Goal: Transaction & Acquisition: Purchase product/service

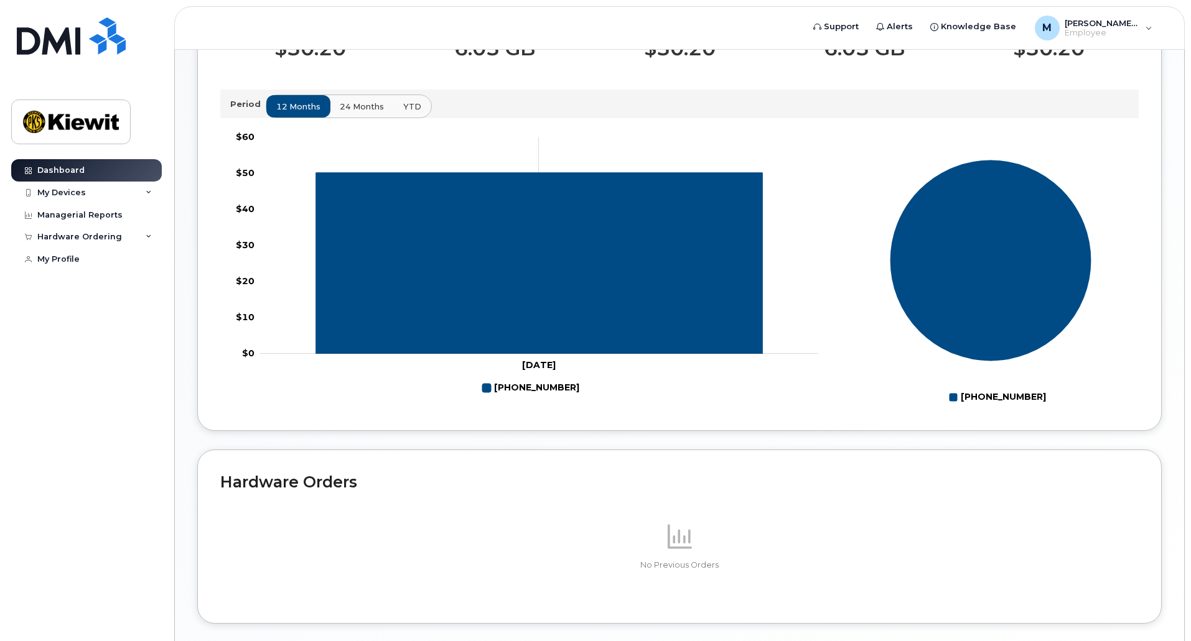
scroll to position [371, 0]
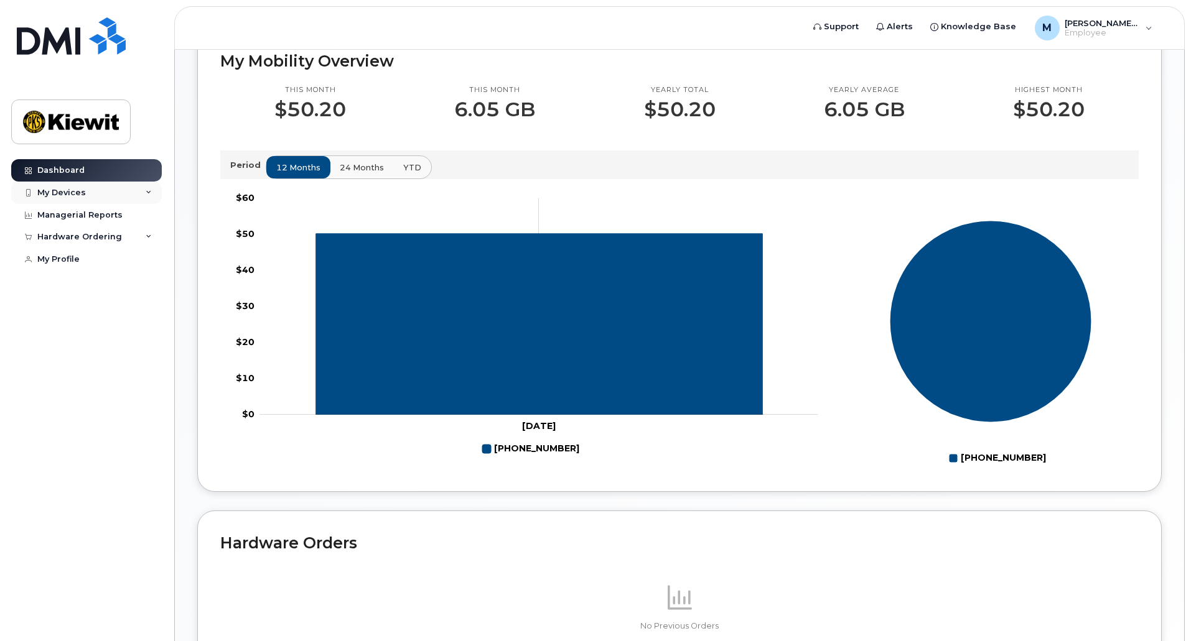
click at [155, 189] on div "My Devices" at bounding box center [86, 193] width 151 height 22
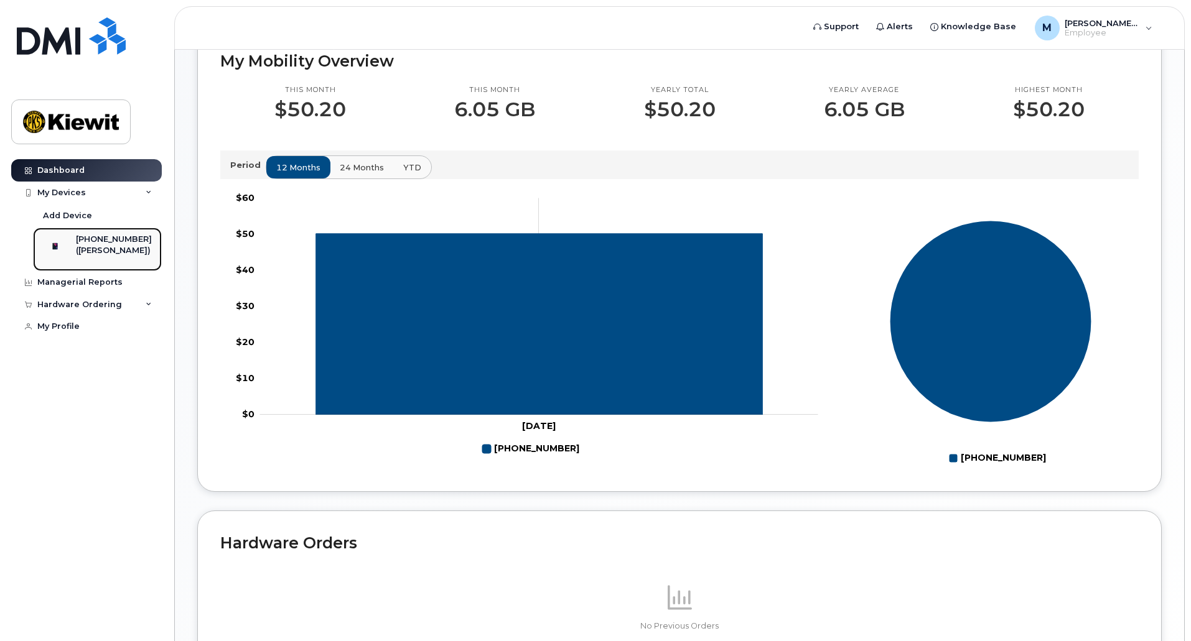
click at [104, 247] on div "([PERSON_NAME])" at bounding box center [114, 250] width 76 height 11
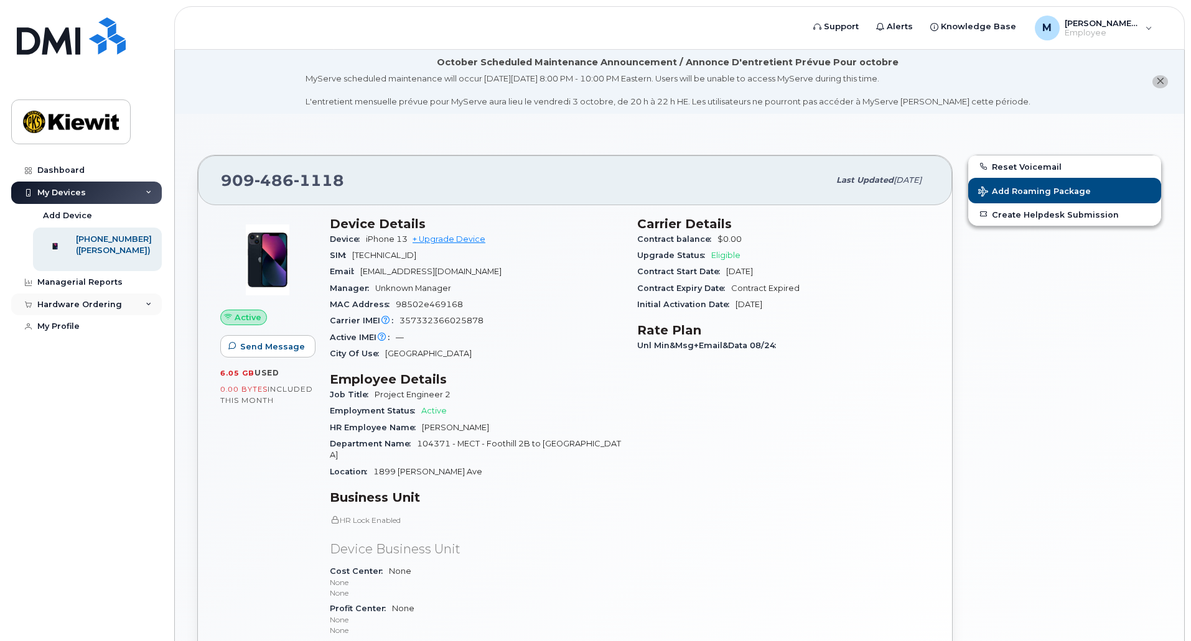
click at [146, 306] on div "Hardware Ordering" at bounding box center [86, 305] width 151 height 22
click at [121, 337] on link "New Order" at bounding box center [97, 327] width 129 height 24
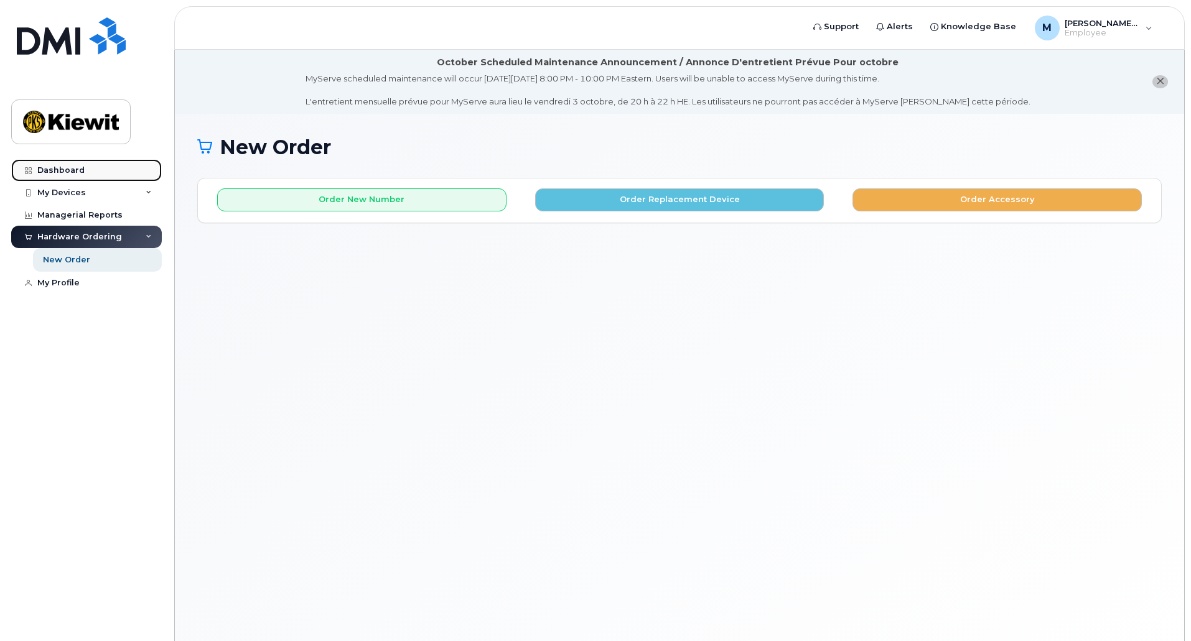
click at [114, 168] on link "Dashboard" at bounding box center [86, 170] width 151 height 22
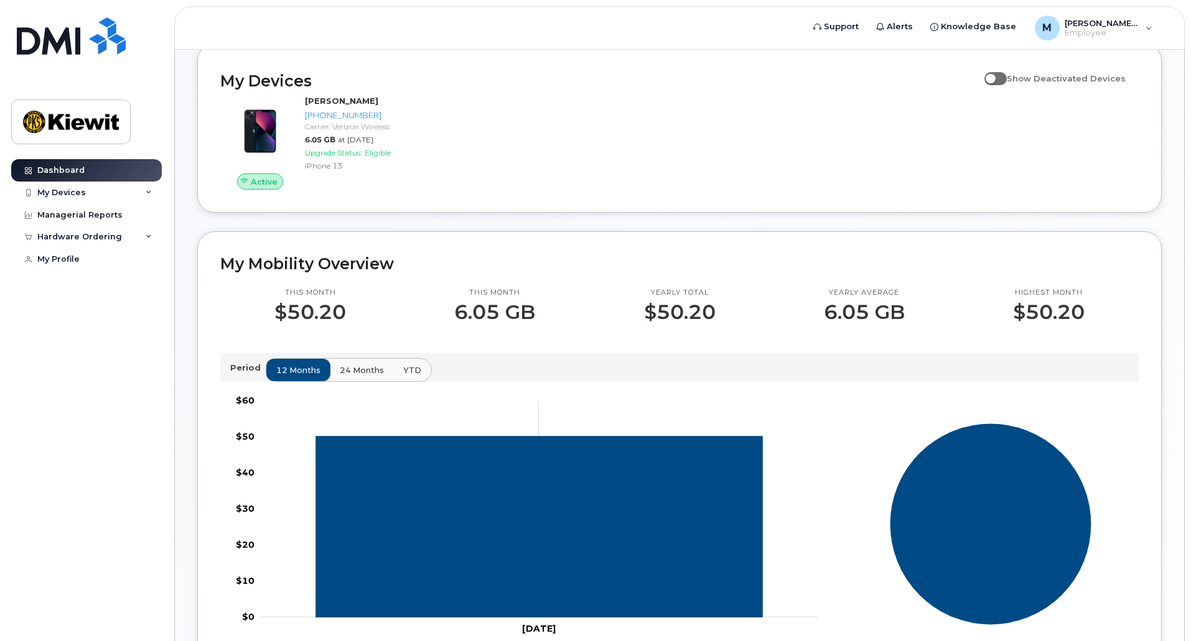
scroll to position [60, 0]
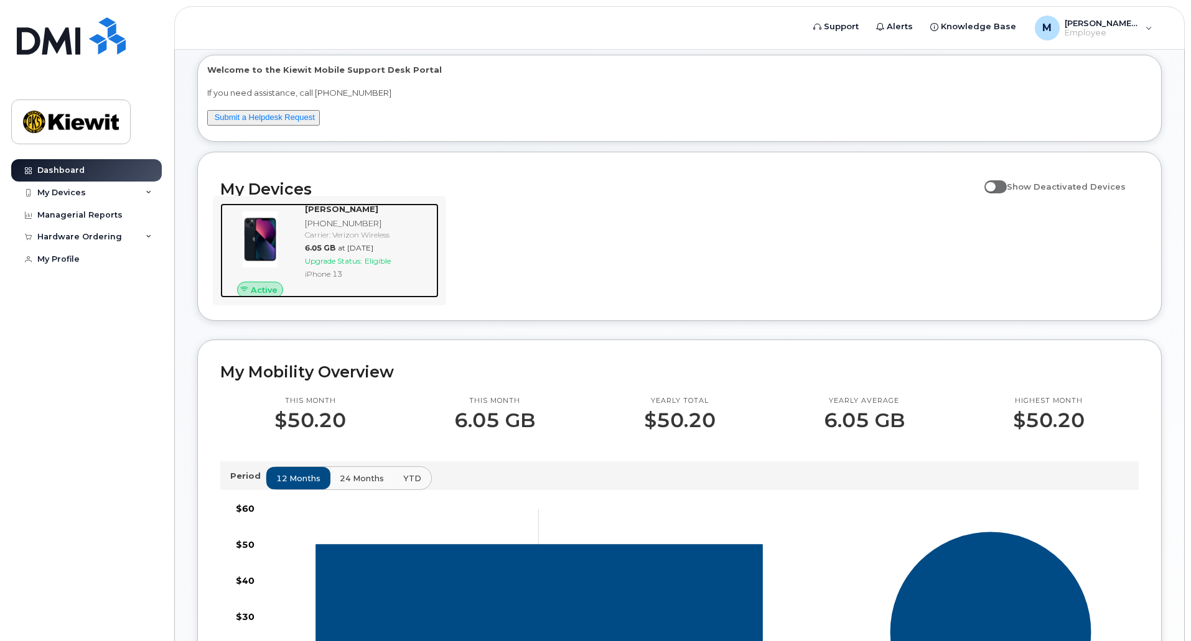
click at [394, 241] on div "MARION CARTAS 909-486-1118 Carrier: Verizon Wireless 6.05 GB at Aug 01, 2025 Up…" at bounding box center [369, 250] width 139 height 95
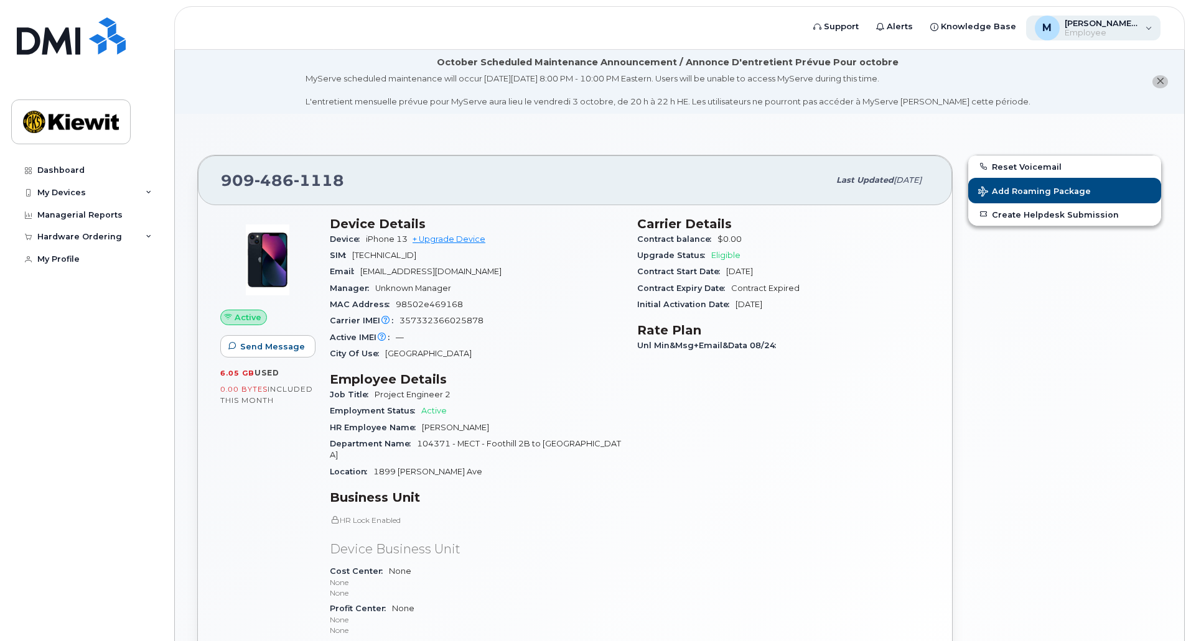
click at [1088, 32] on span "Employee" at bounding box center [1101, 33] width 75 height 10
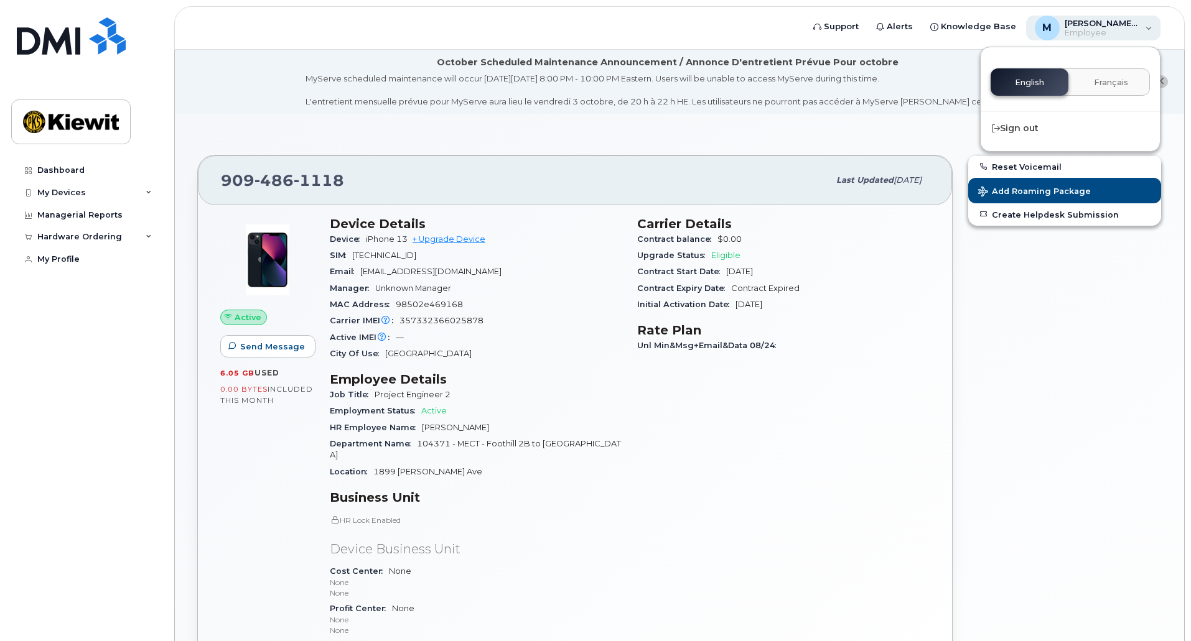
click at [1088, 32] on span "Employee" at bounding box center [1101, 33] width 75 height 10
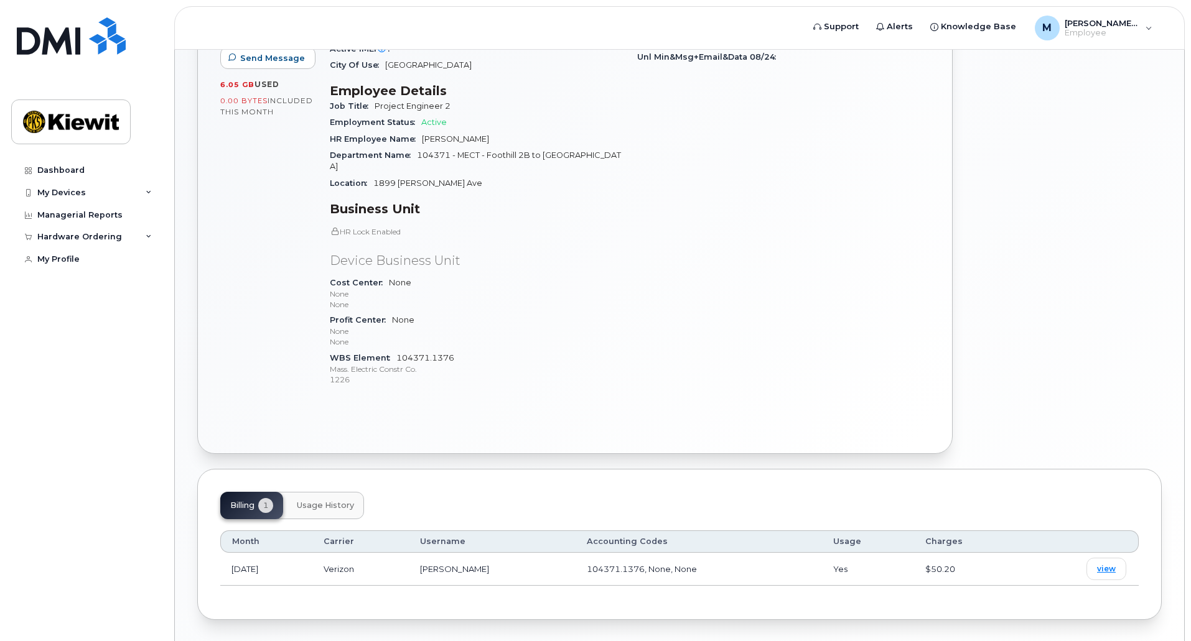
scroll to position [318, 0]
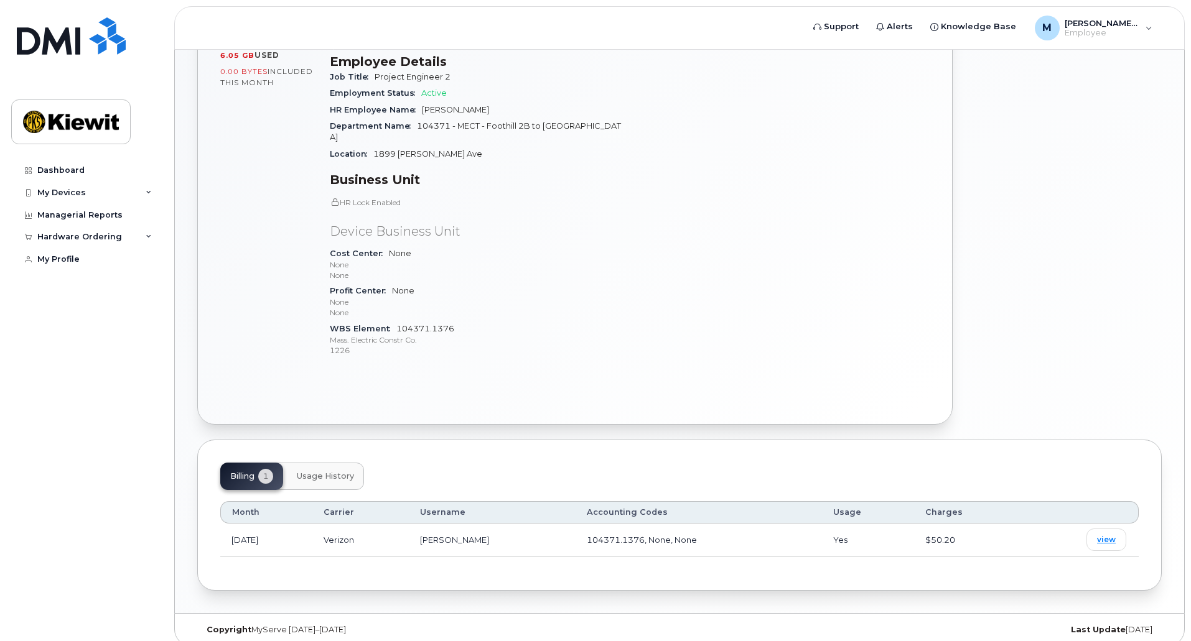
drag, startPoint x: 347, startPoint y: 482, endPoint x: 352, endPoint y: 475, distance: 8.5
click at [352, 476] on div "Billing 1 Usage History Month Carrier Username Accounting Codes Usage Charges A…" at bounding box center [679, 515] width 964 height 151
click at [352, 475] on button "Usage History" at bounding box center [325, 476] width 77 height 27
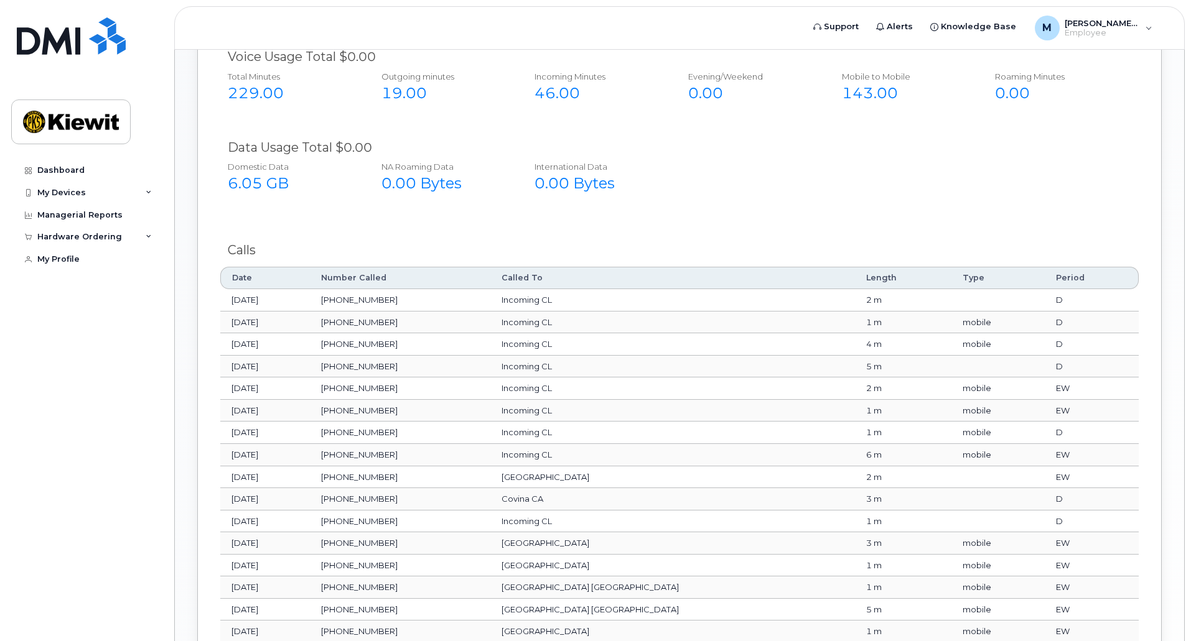
scroll to position [567, 0]
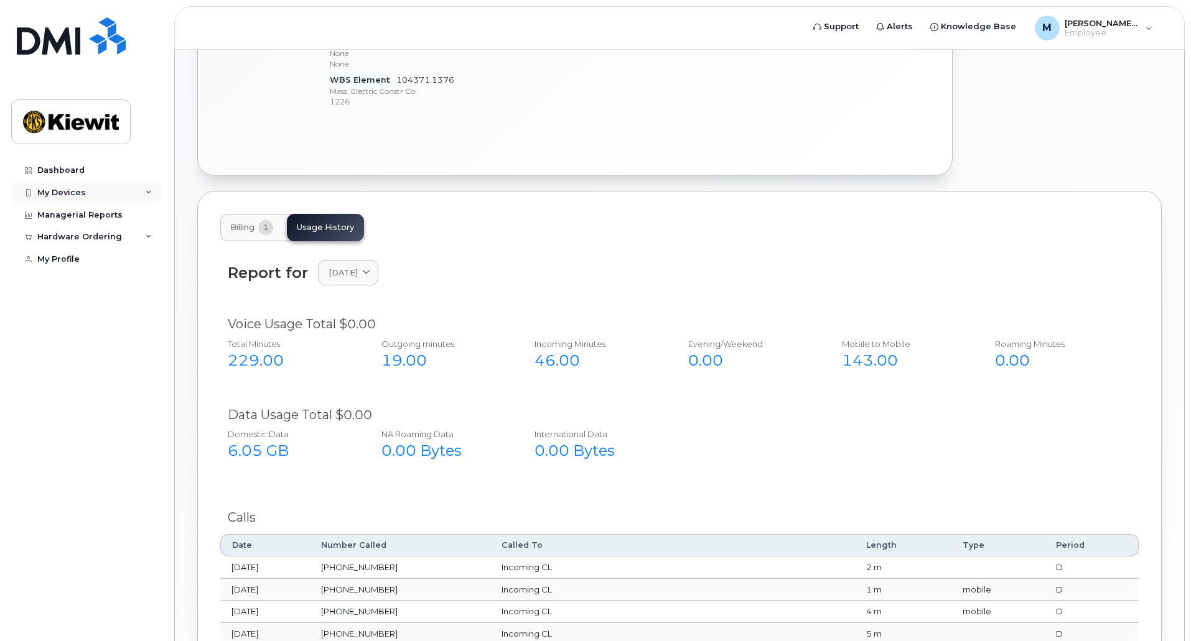
click at [77, 197] on div "My Devices" at bounding box center [61, 193] width 49 height 10
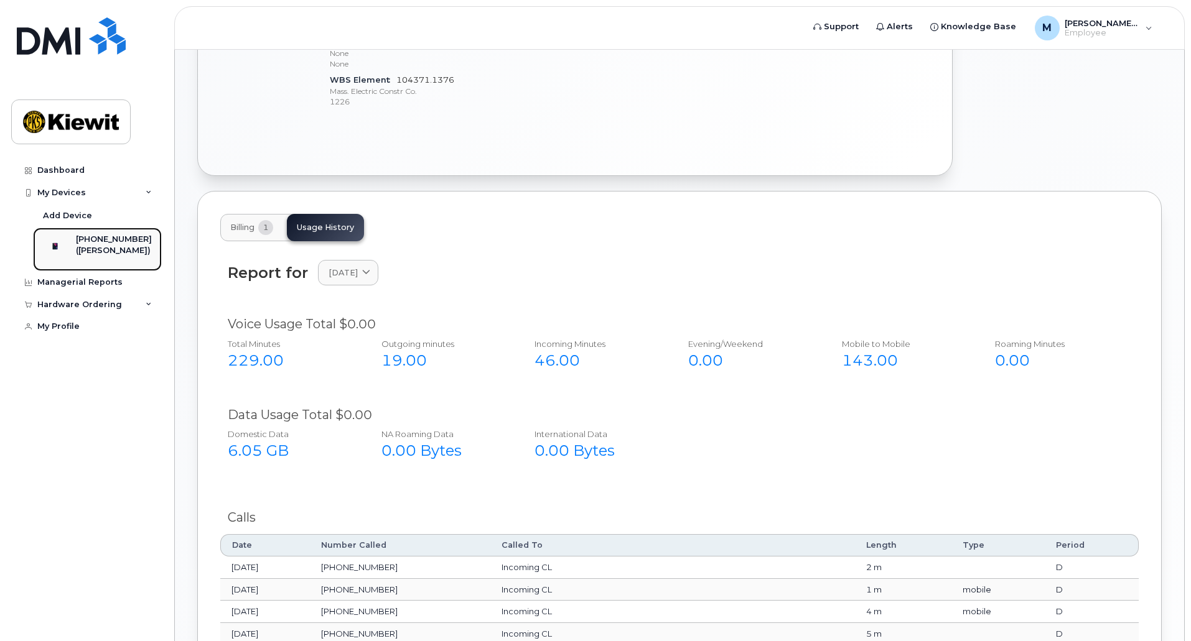
click at [83, 249] on div "909-486-1118 (MARION CARTAS)" at bounding box center [95, 249] width 113 height 31
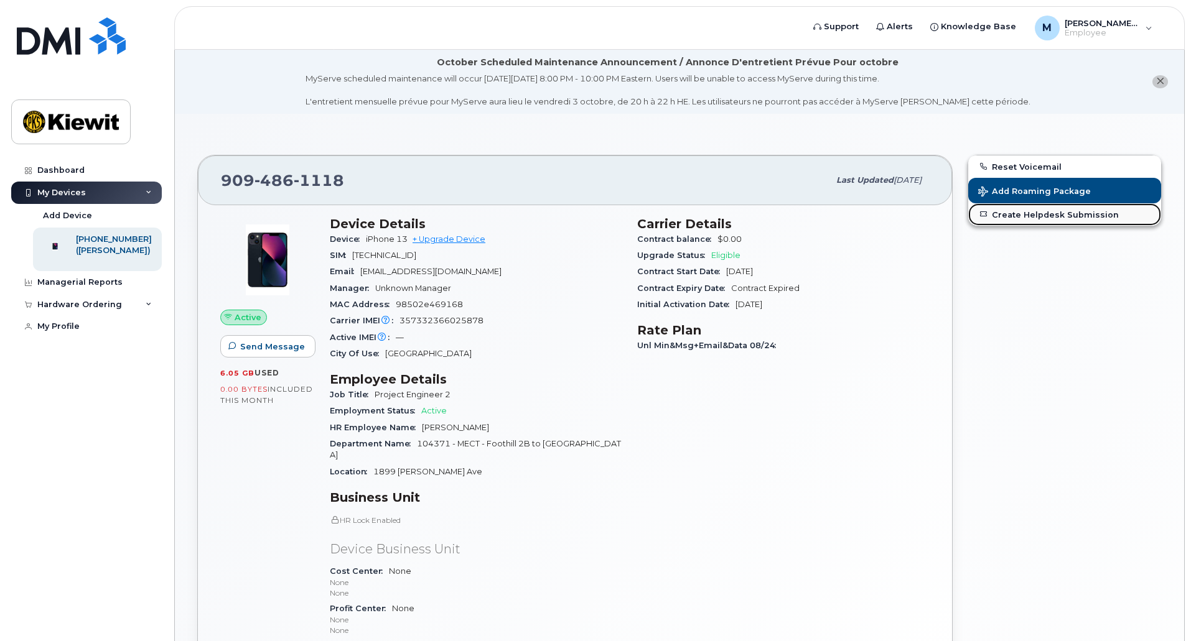
click at [992, 218] on link "Create Helpdesk Submission" at bounding box center [1064, 214] width 193 height 22
click at [135, 312] on div "Hardware Ordering" at bounding box center [86, 305] width 151 height 22
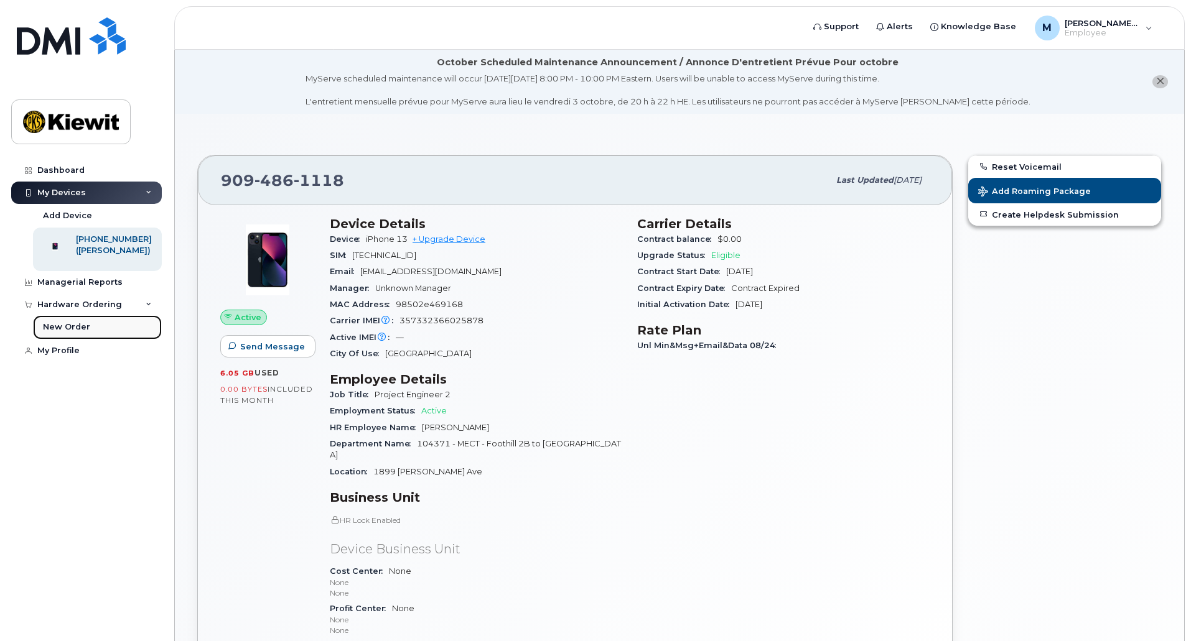
click at [82, 339] on link "New Order" at bounding box center [97, 327] width 129 height 24
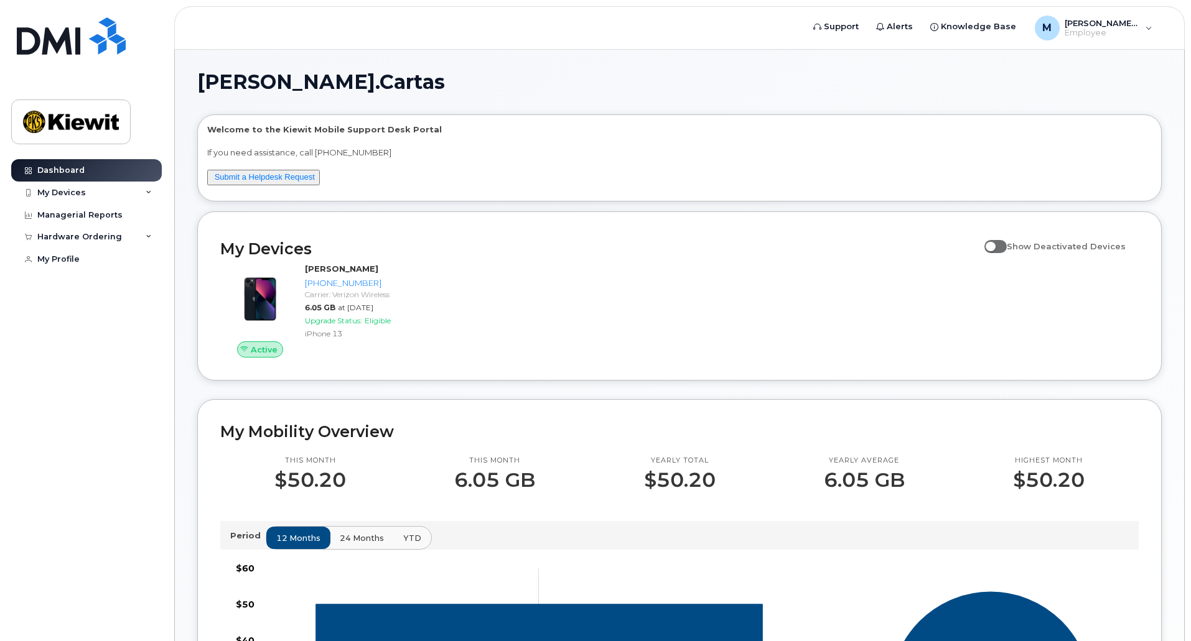
drag, startPoint x: 305, startPoint y: 310, endPoint x: 556, endPoint y: 272, distance: 253.5
click at [556, 272] on div "Active MARION CARTAS 909-486-1118 Carrier: Verizon Wireless 6.05 GB at Aug 01, …" at bounding box center [679, 310] width 933 height 109
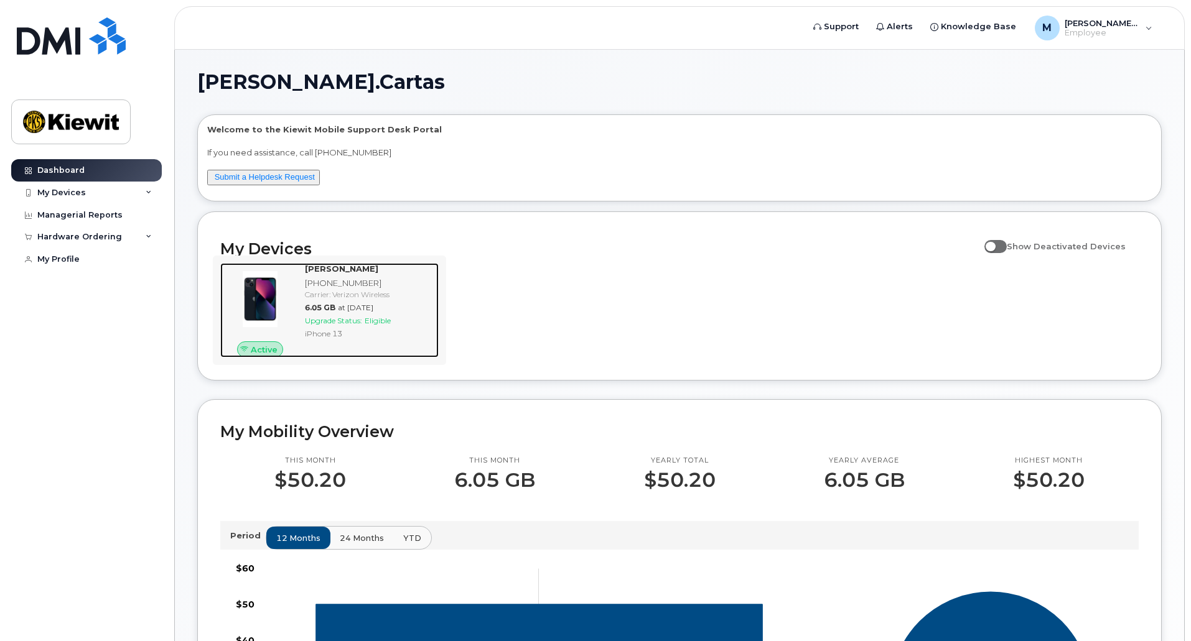
click at [342, 296] on div "Carrier: Verizon Wireless" at bounding box center [369, 294] width 129 height 11
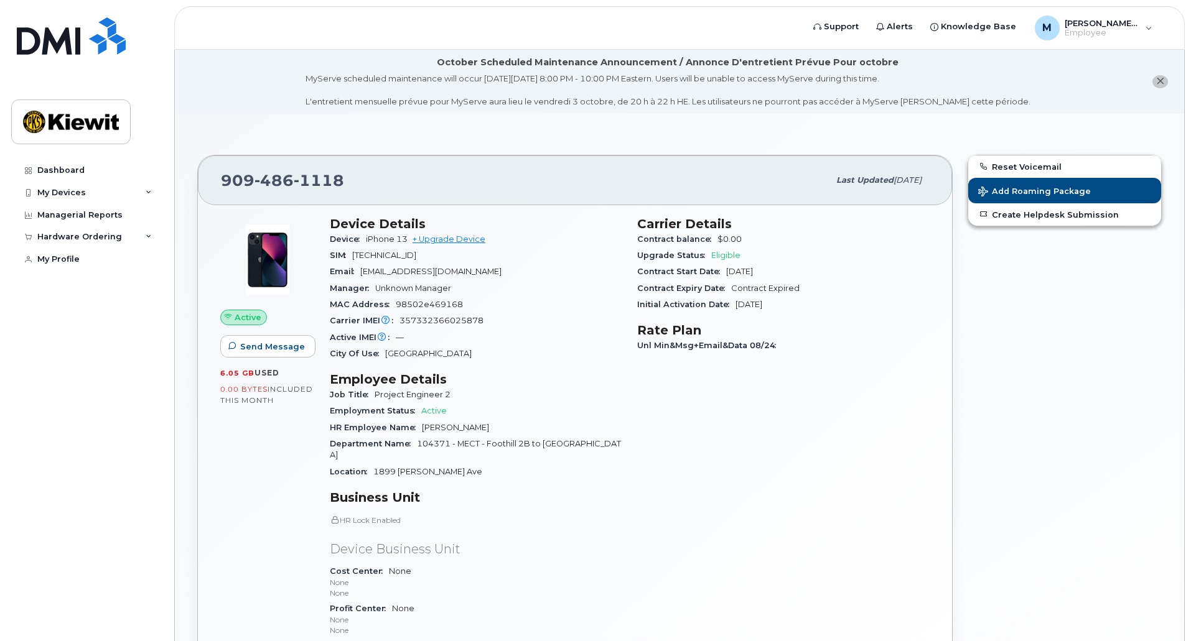
click at [717, 257] on span "Eligible" at bounding box center [725, 255] width 29 height 9
click at [101, 237] on div "Hardware Ordering" at bounding box center [79, 237] width 85 height 10
click at [99, 261] on link "New Order" at bounding box center [97, 260] width 129 height 24
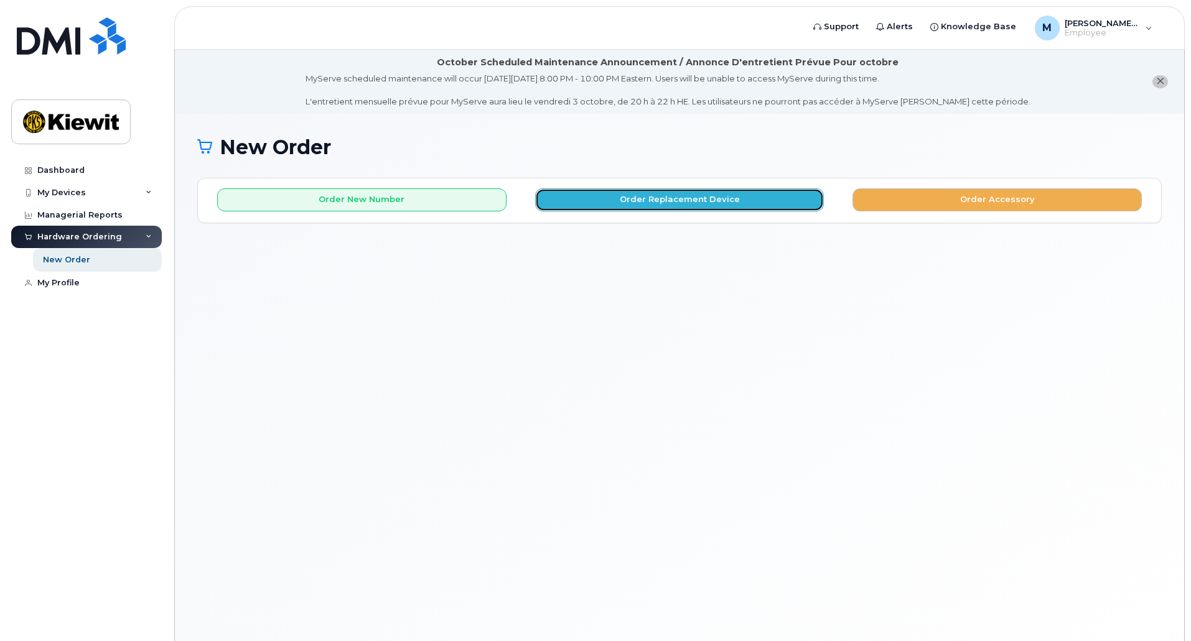
click at [650, 196] on button "Order Replacement Device" at bounding box center [679, 200] width 289 height 23
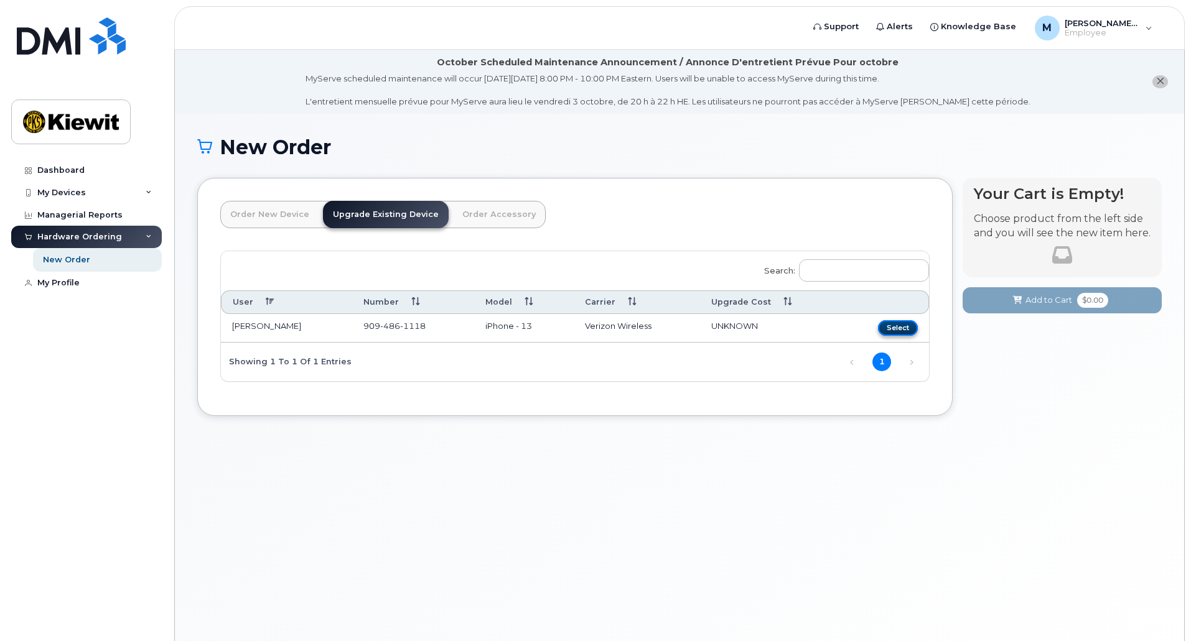
click at [885, 335] on button "Select" at bounding box center [898, 328] width 40 height 16
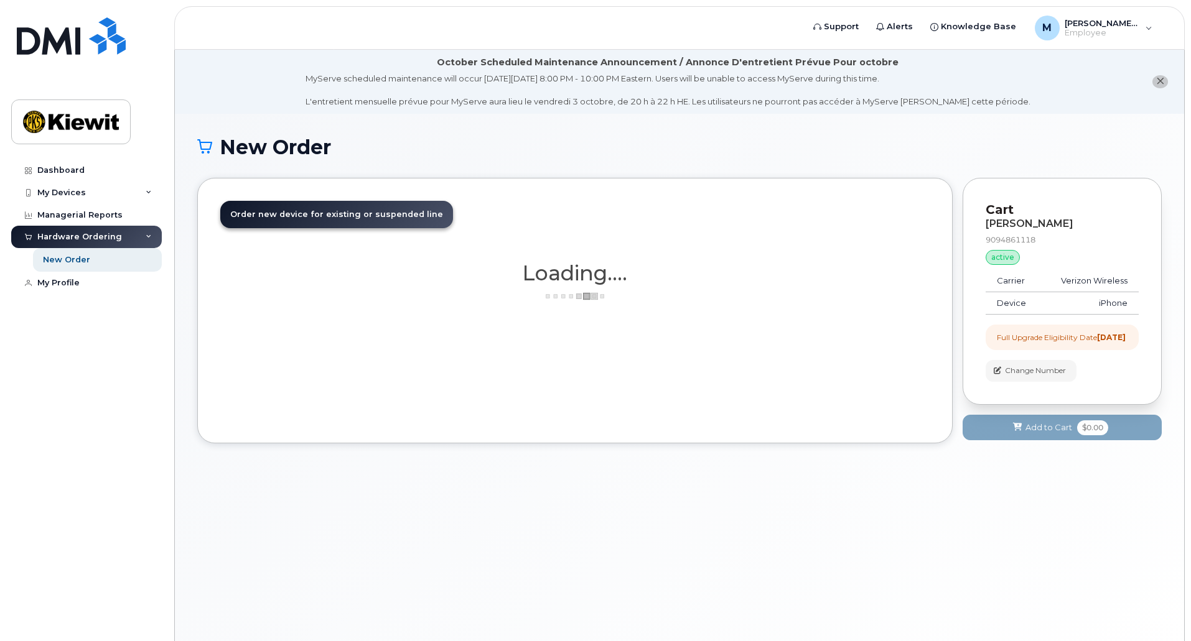
click at [890, 329] on div "Order New Device Upgrade Existing Device Order Accessory Order new device and n…" at bounding box center [574, 311] width 755 height 266
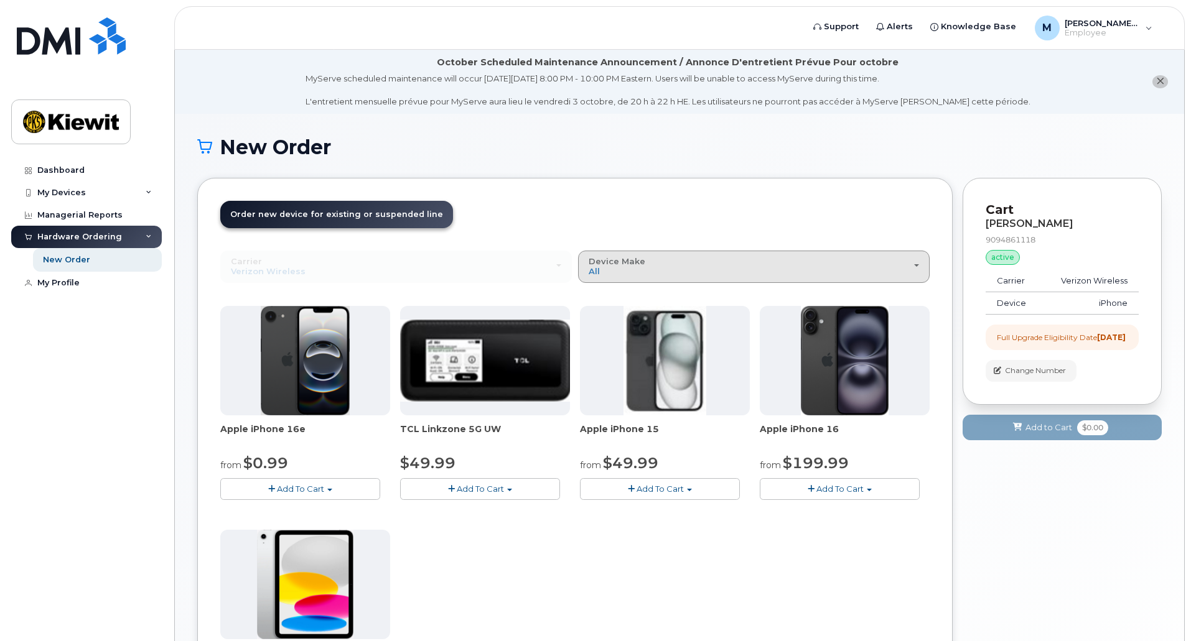
click at [734, 256] on button "Device Make All iPhone Modem Tablet" at bounding box center [754, 267] width 352 height 32
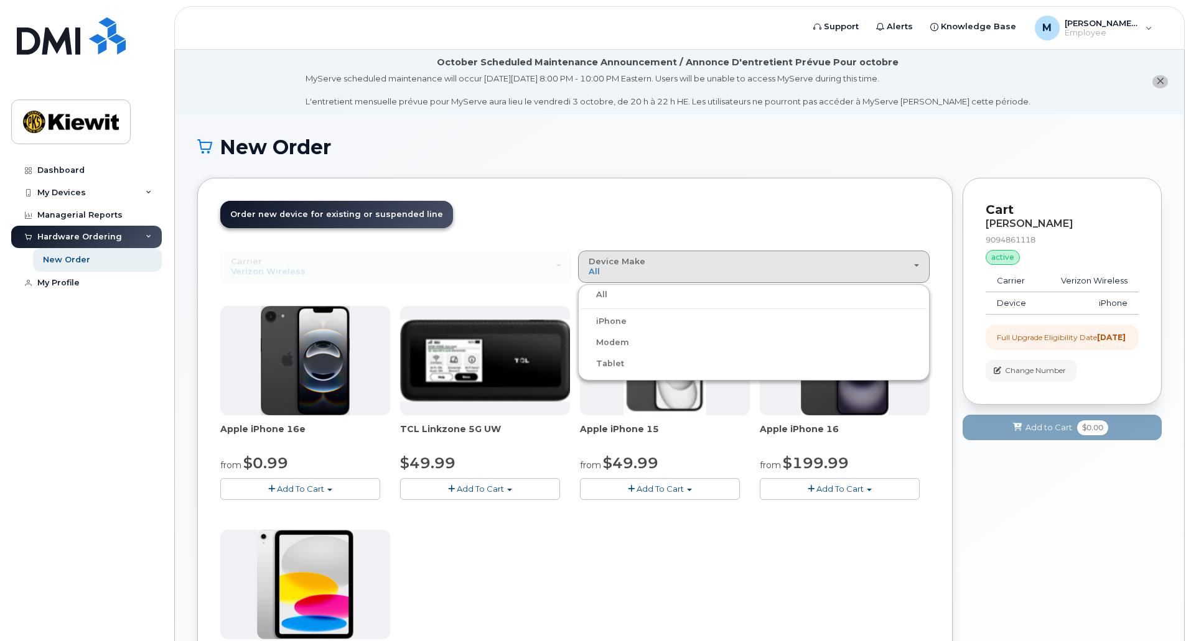
click at [668, 324] on div "iPhone" at bounding box center [753, 321] width 345 height 15
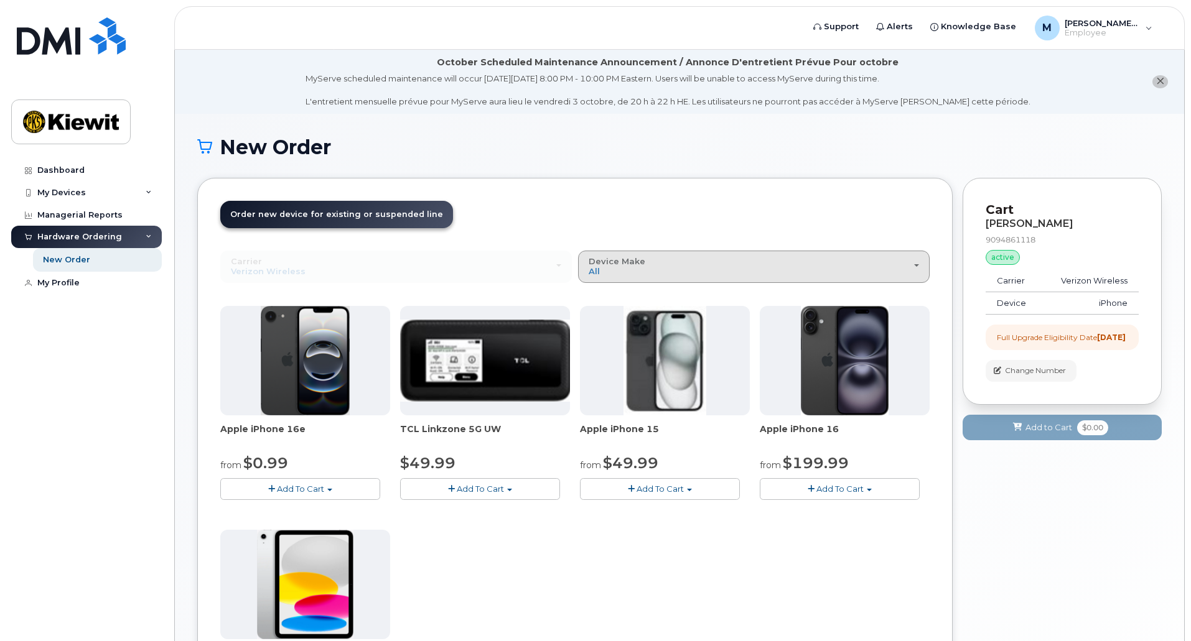
click at [664, 261] on div "Device Make All iPhone Modem Tablet" at bounding box center [754, 266] width 330 height 19
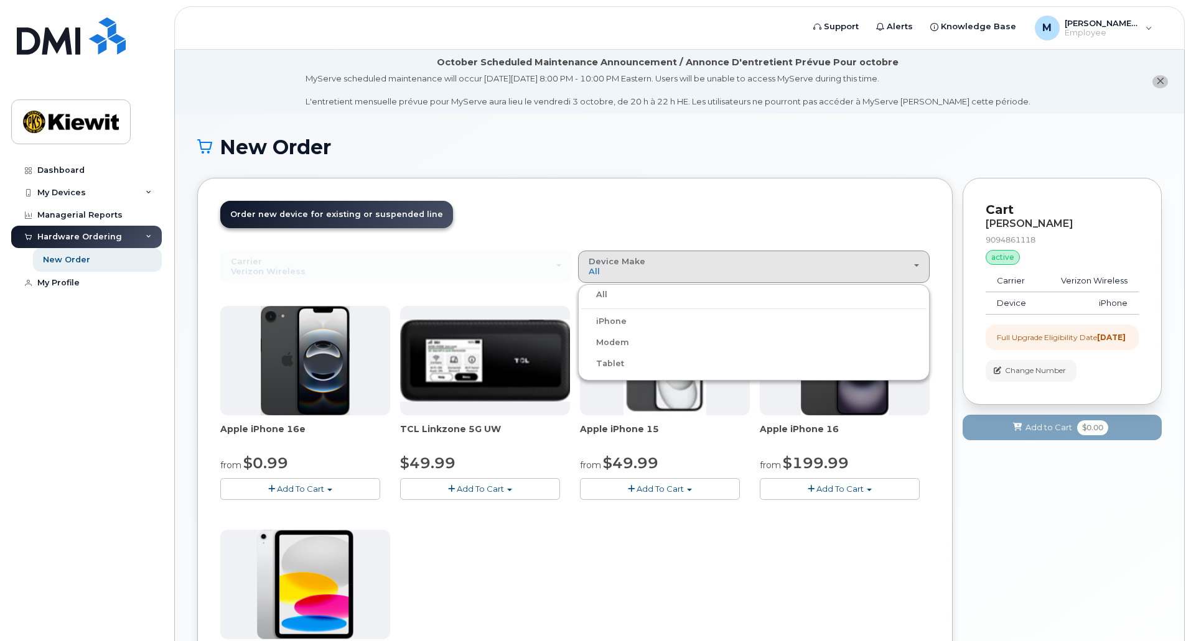
click at [620, 318] on label "iPhone" at bounding box center [603, 321] width 45 height 15
click at [0, 0] on input "iPhone" at bounding box center [0, 0] width 0 height 0
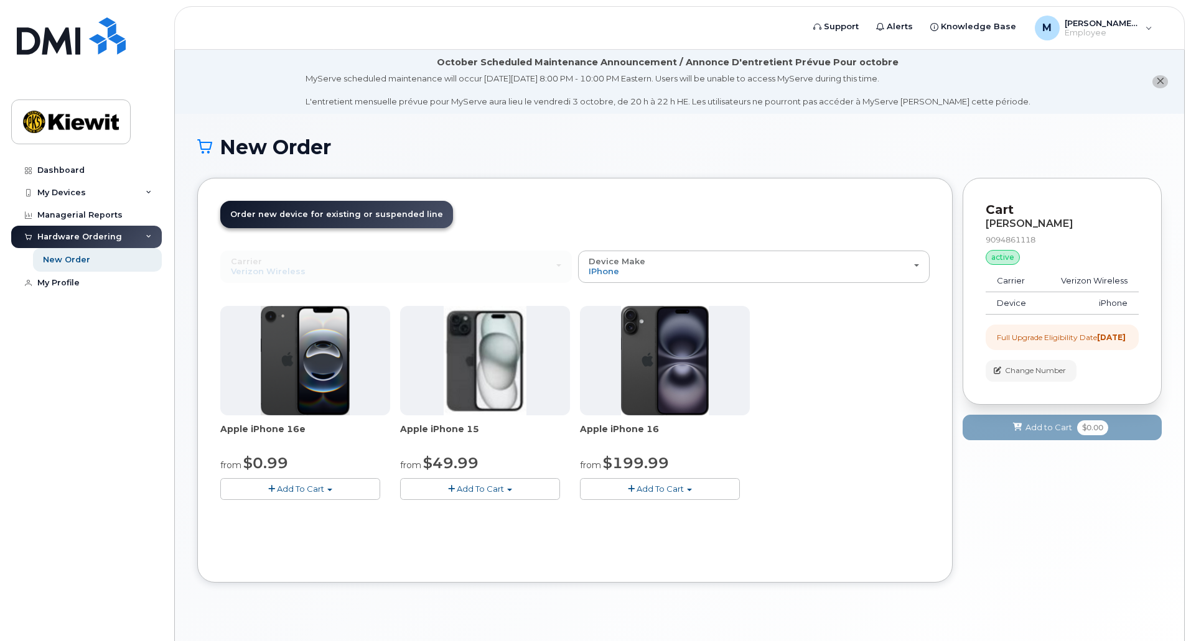
scroll to position [70, 0]
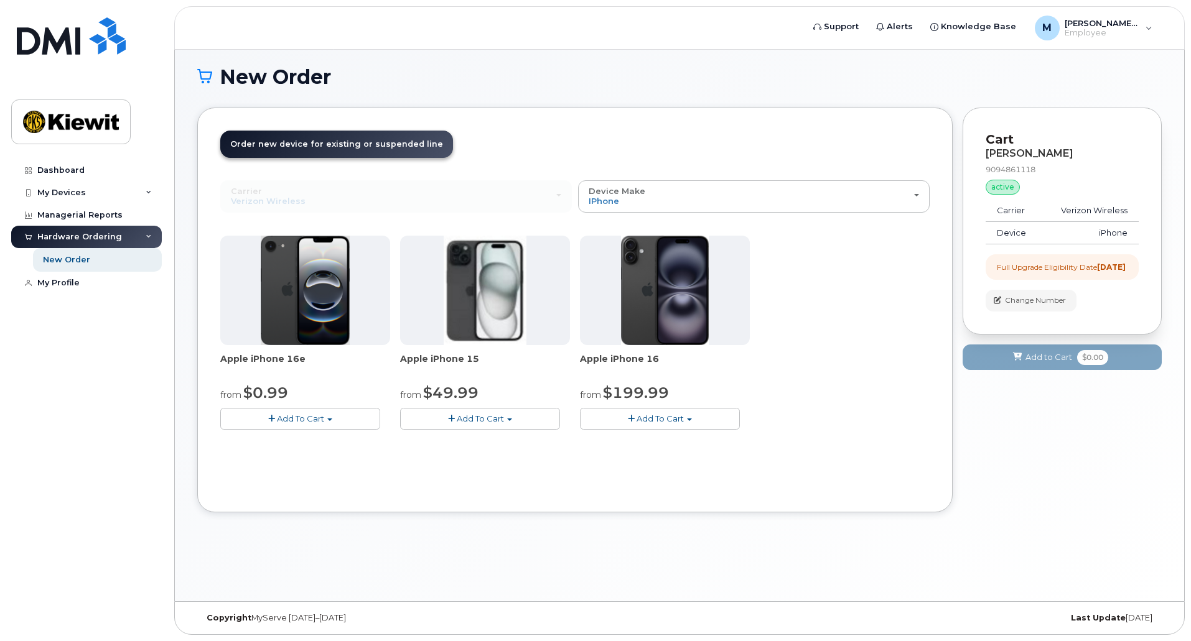
click at [318, 432] on div "Apple iPhone 16e from $0.99 Add To Cart $0.99 - 2 Year Upgrade (128GB) $599.99 …" at bounding box center [574, 343] width 709 height 214
click at [326, 426] on button "Add To Cart" at bounding box center [300, 419] width 160 height 22
click at [467, 418] on span "Add To Cart" at bounding box center [480, 419] width 47 height 10
click at [669, 465] on div "Carrier Verizon Wireless T-Mobile AT&T Wireless Verizon Wireless T-Mobile AT&T …" at bounding box center [574, 335] width 709 height 310
click at [361, 422] on button "Add To Cart" at bounding box center [300, 419] width 160 height 22
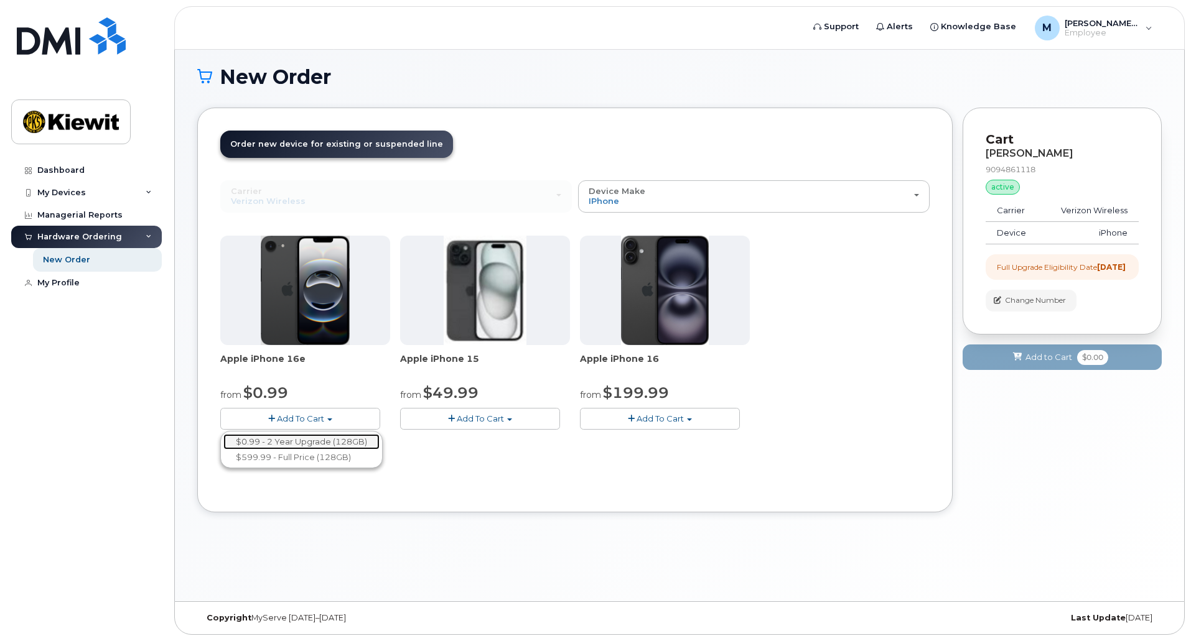
click at [335, 447] on link "$0.99 - 2 Year Upgrade (128GB)" at bounding box center [301, 442] width 156 height 16
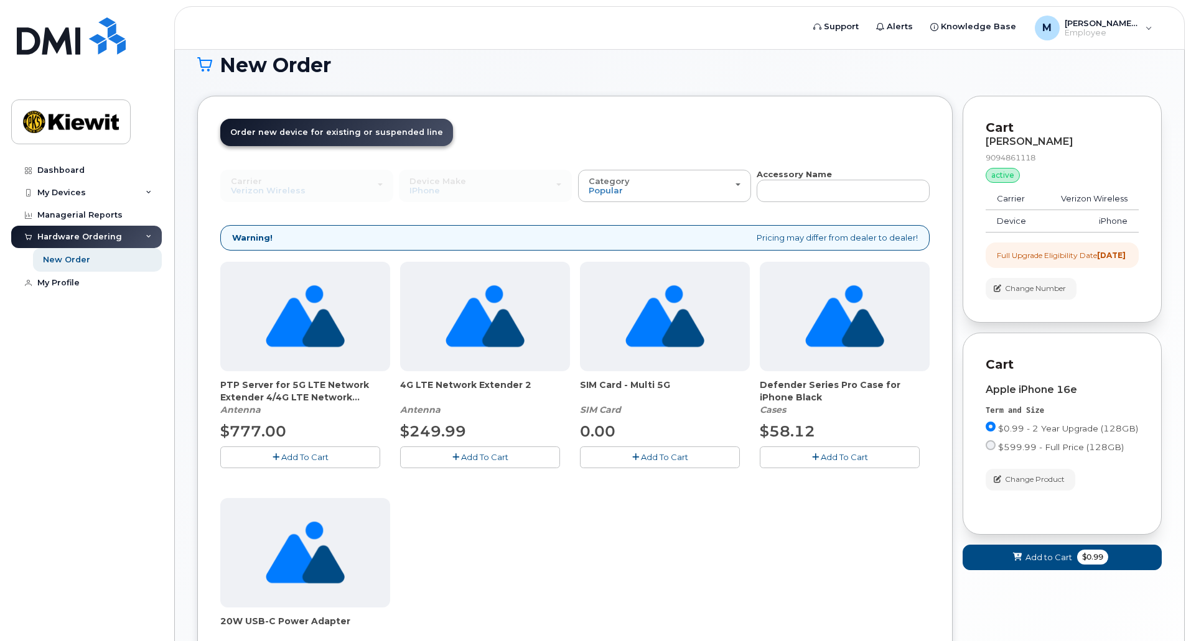
scroll to position [81, 0]
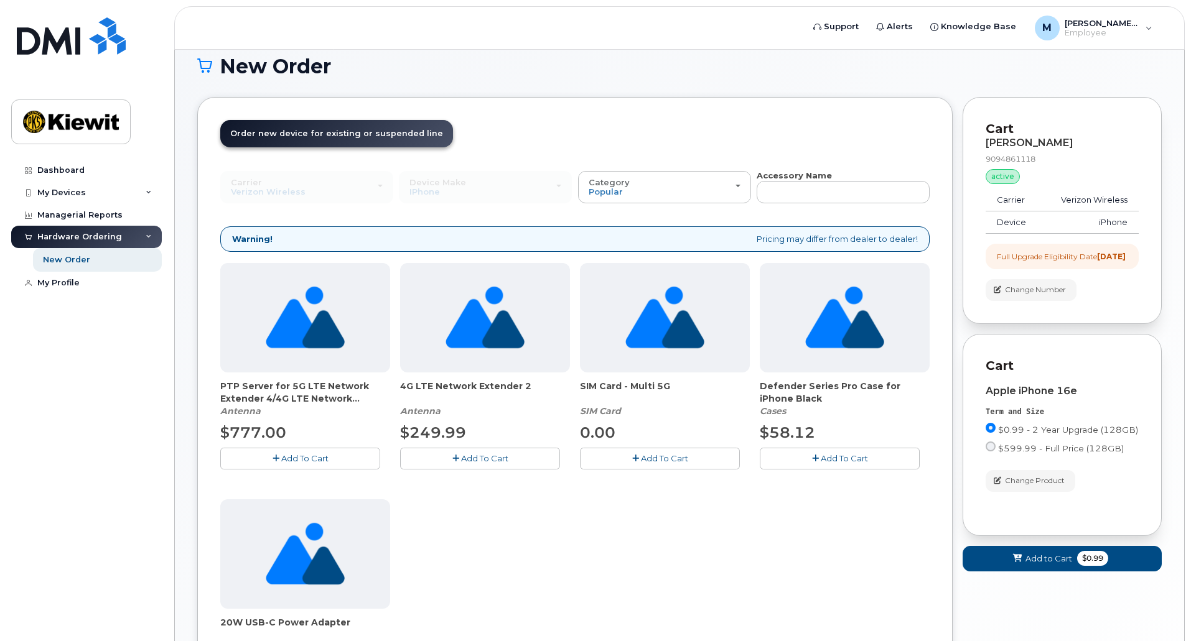
click at [878, 463] on button "Add To Cart" at bounding box center [840, 459] width 160 height 22
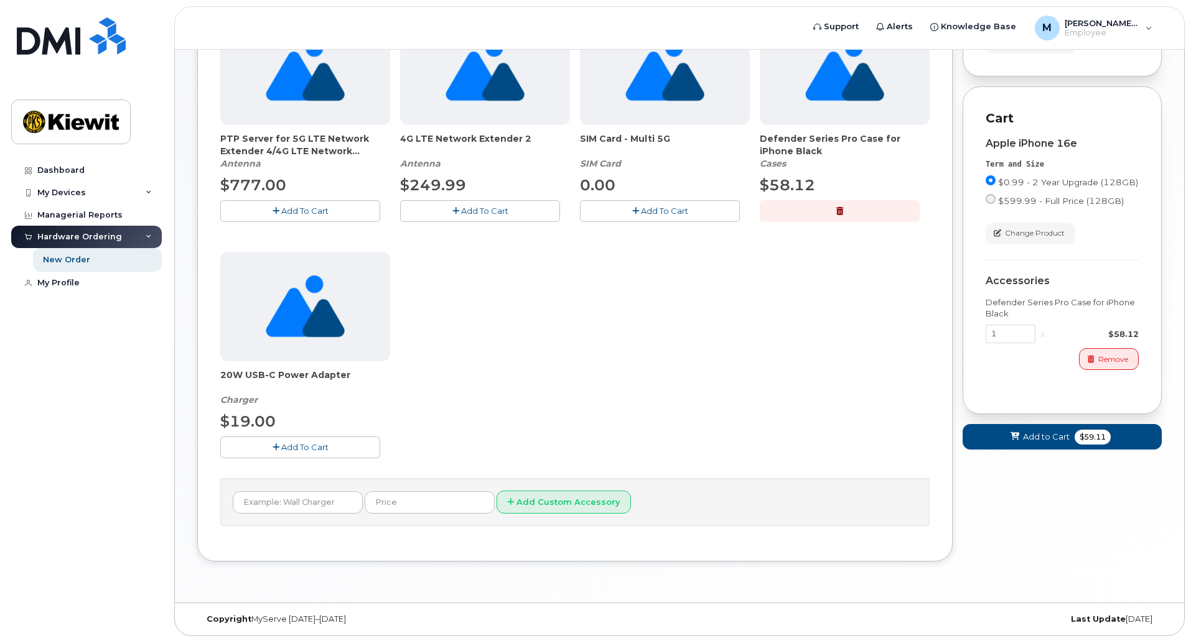
scroll to position [330, 0]
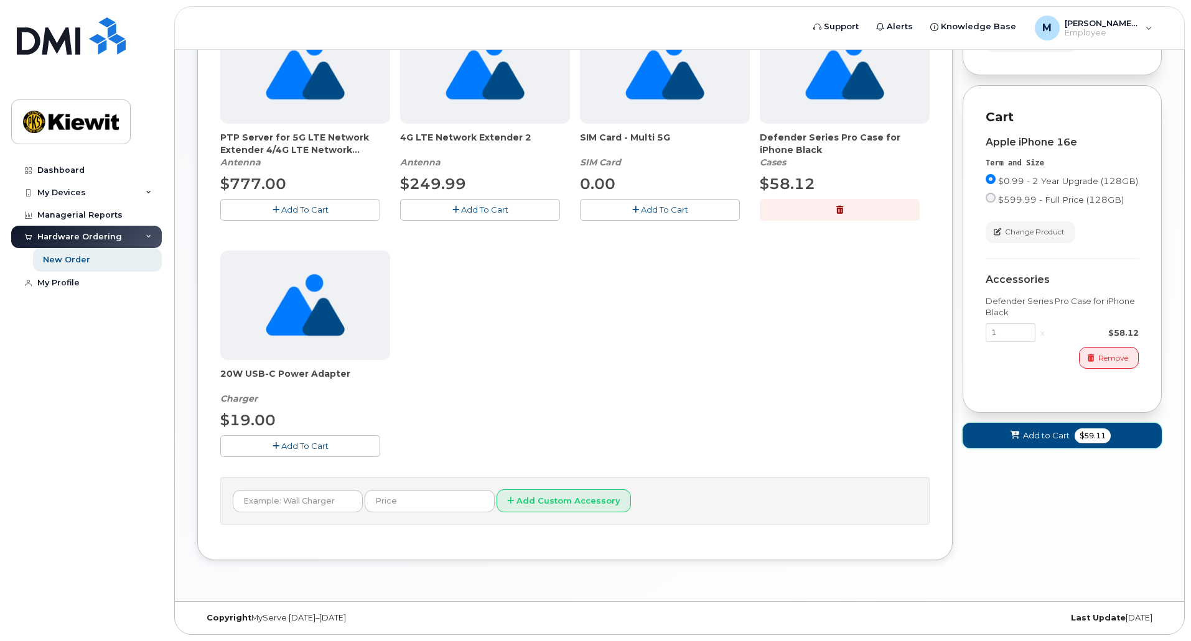
click at [1005, 444] on button "Add to Cart $59.11" at bounding box center [1061, 436] width 199 height 26
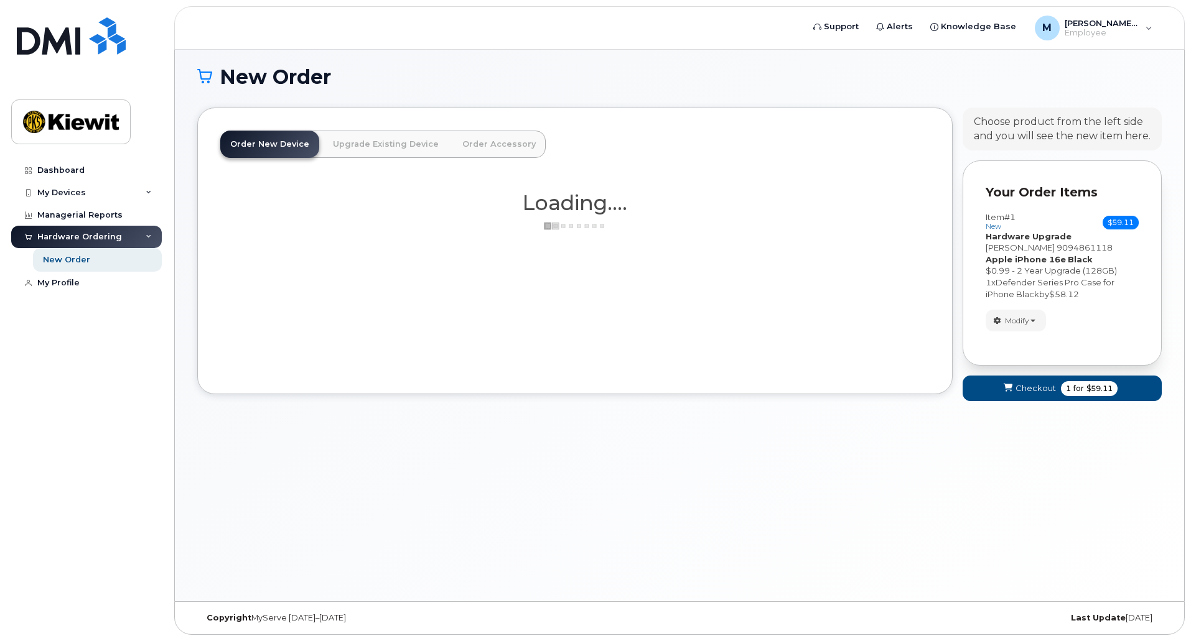
scroll to position [246, 0]
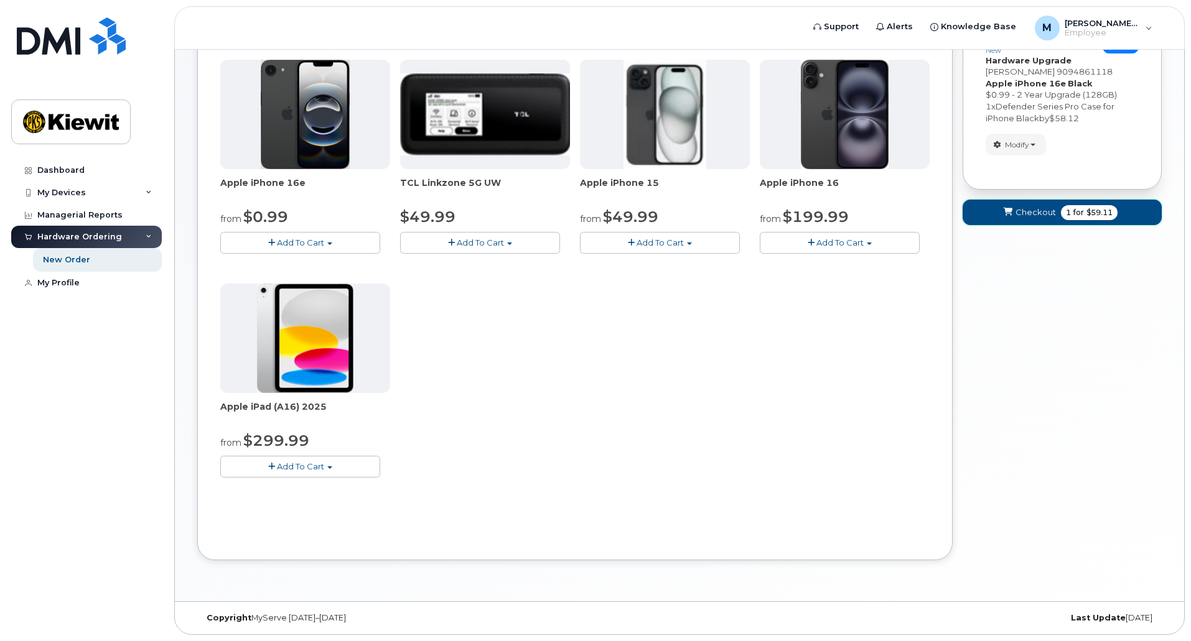
click at [1054, 215] on span "Checkout" at bounding box center [1035, 213] width 40 height 12
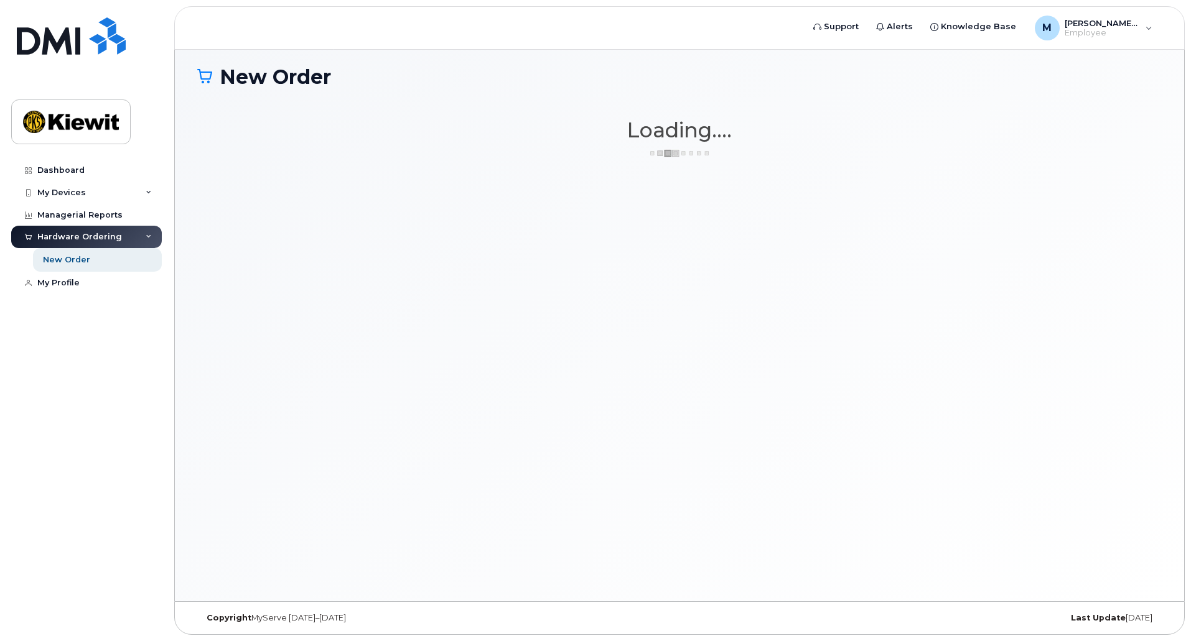
scroll to position [70, 0]
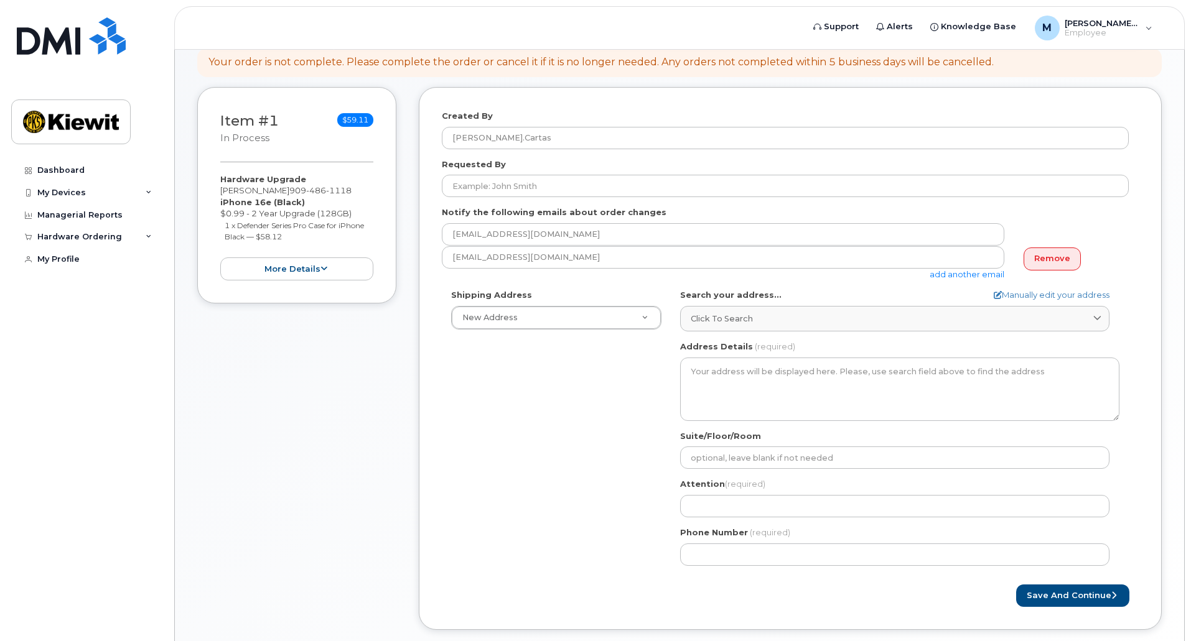
scroll to position [272, 0]
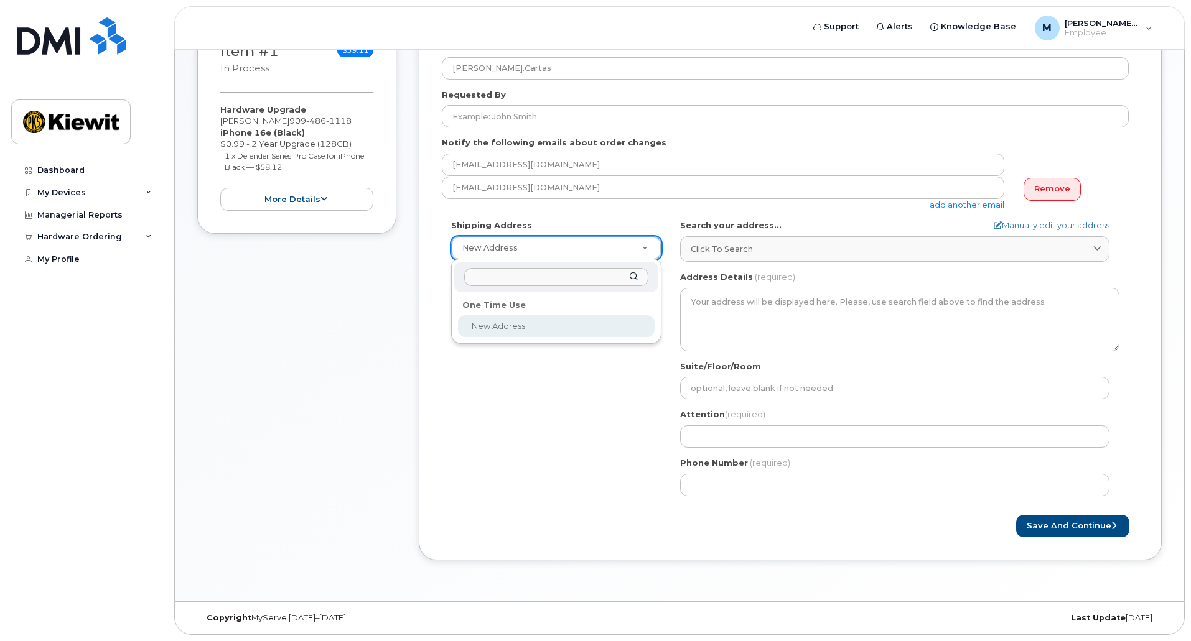
select select
click at [524, 279] on input "text" at bounding box center [556, 277] width 184 height 18
type input "23737 coun"
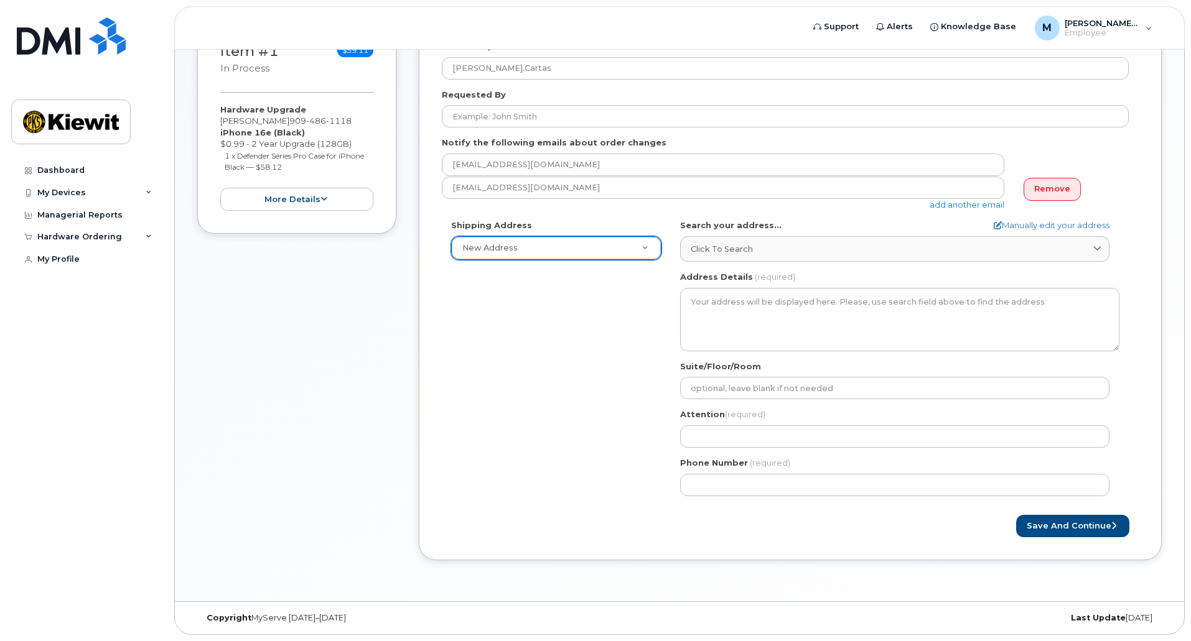
click at [770, 249] on div "Click to search" at bounding box center [895, 249] width 408 height 12
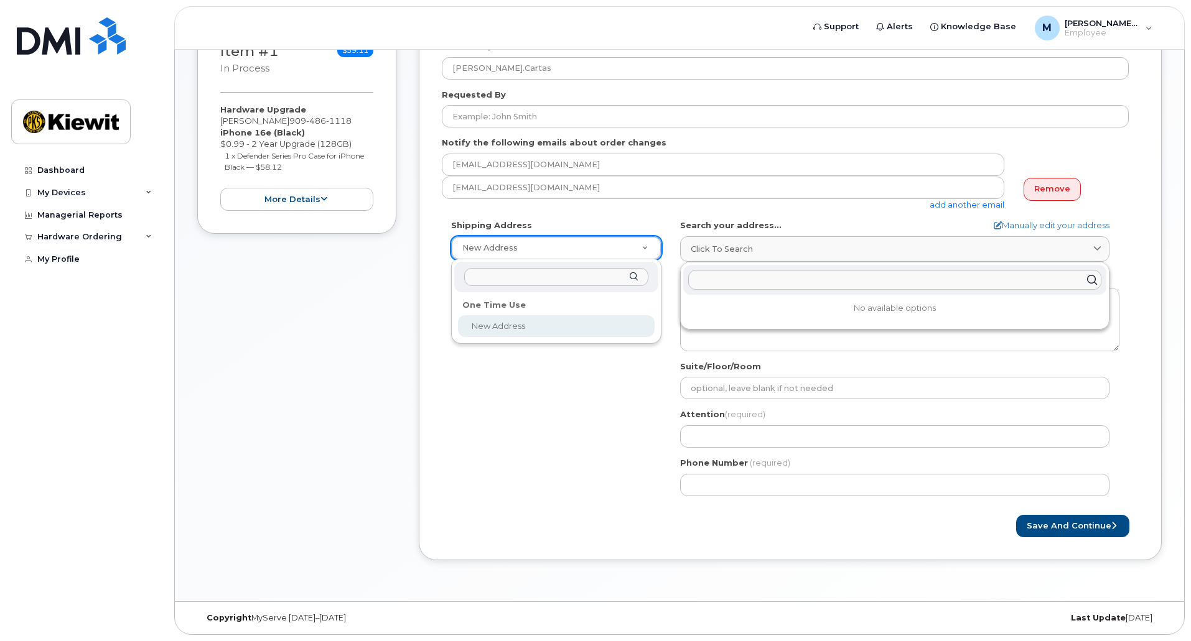
select select
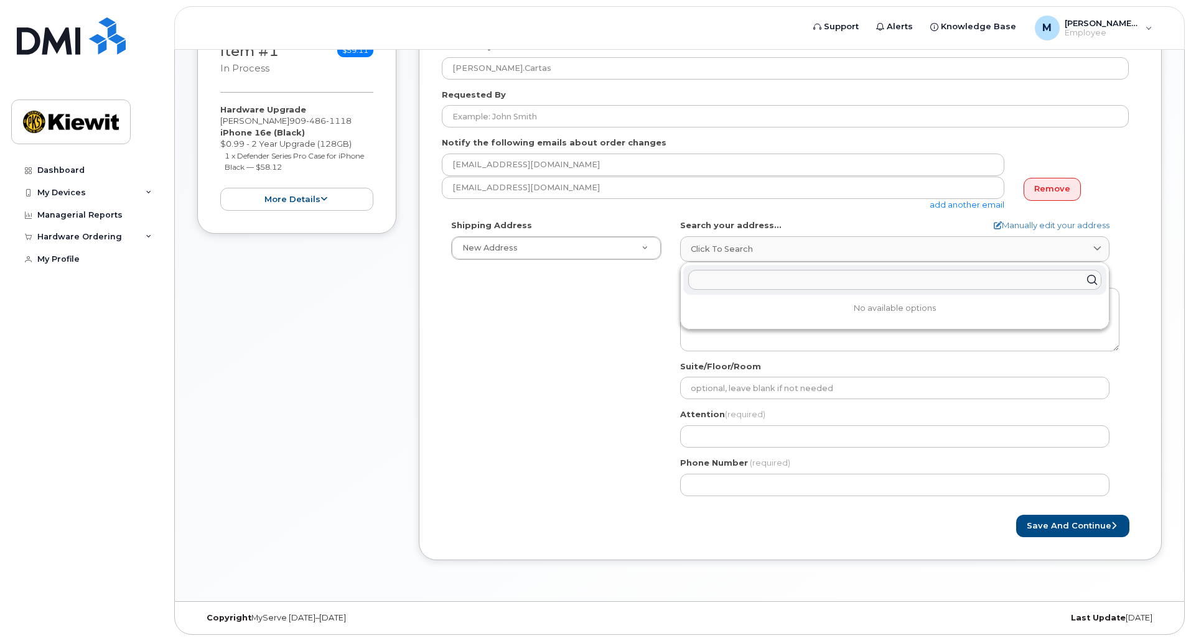
click at [752, 282] on input "text" at bounding box center [894, 280] width 413 height 20
type input "23737 country view"
click at [761, 306] on div "23737 Country View Dr Diamond Bar CA 91765-2616" at bounding box center [894, 310] width 423 height 21
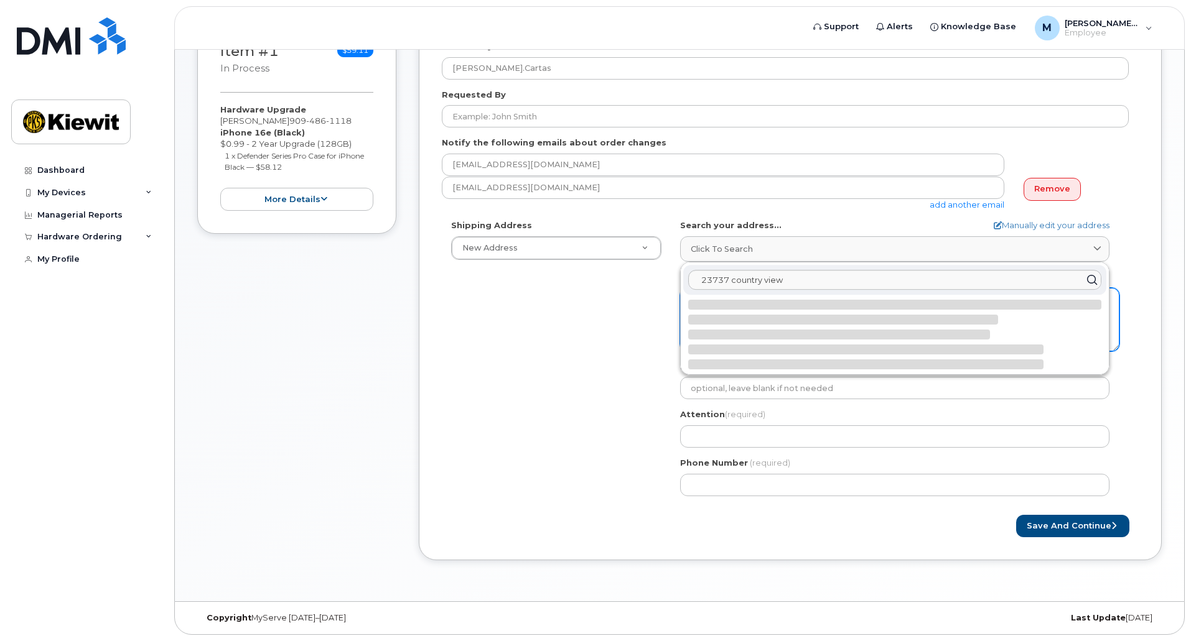
select select
type textarea "23737 Country View Dr DIAMOND BAR CA 91765-2616 UNITED STATES"
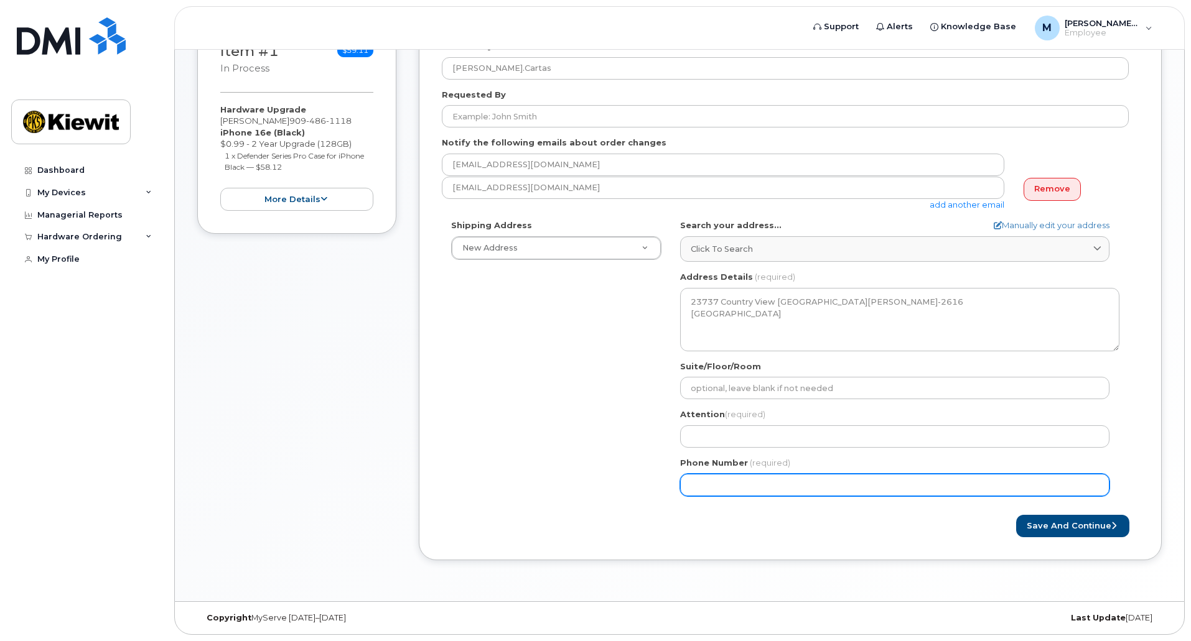
click at [740, 482] on input "Phone Number" at bounding box center [894, 485] width 429 height 22
type input "909486111"
select select
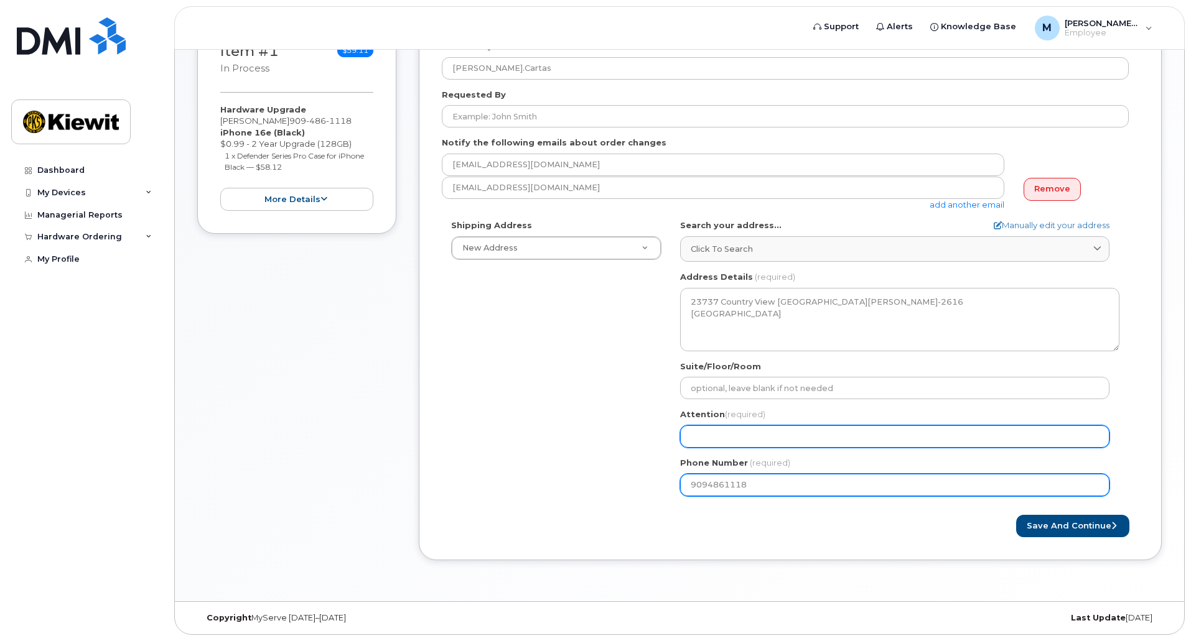
type input "9094861118"
click at [764, 428] on input "Attention (required)" at bounding box center [894, 437] width 429 height 22
select select
type input "M"
select select
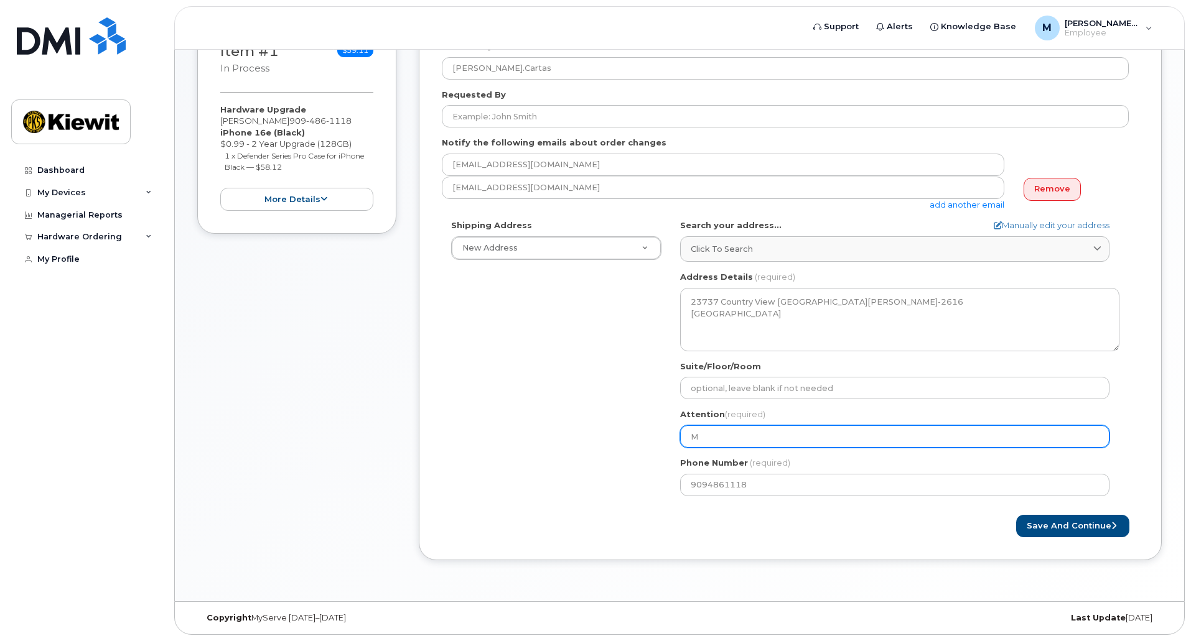
type input "Ma"
select select
type input "Mari"
select select
type input "Mario"
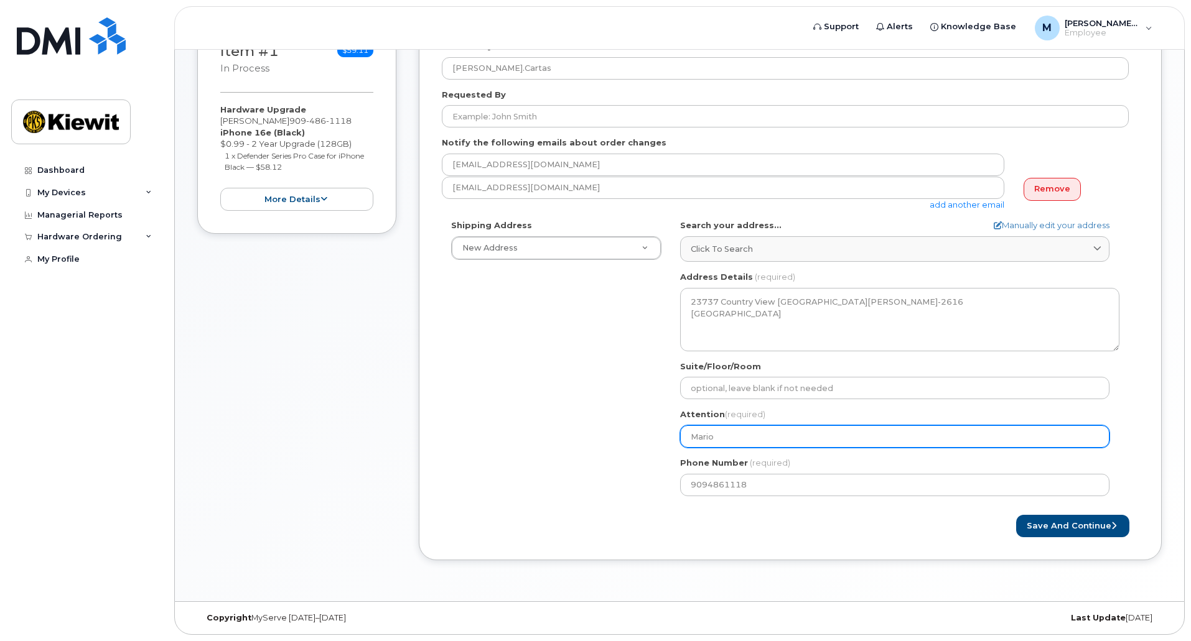
select select
type input "Marion"
select select
type input "Marion C"
select select
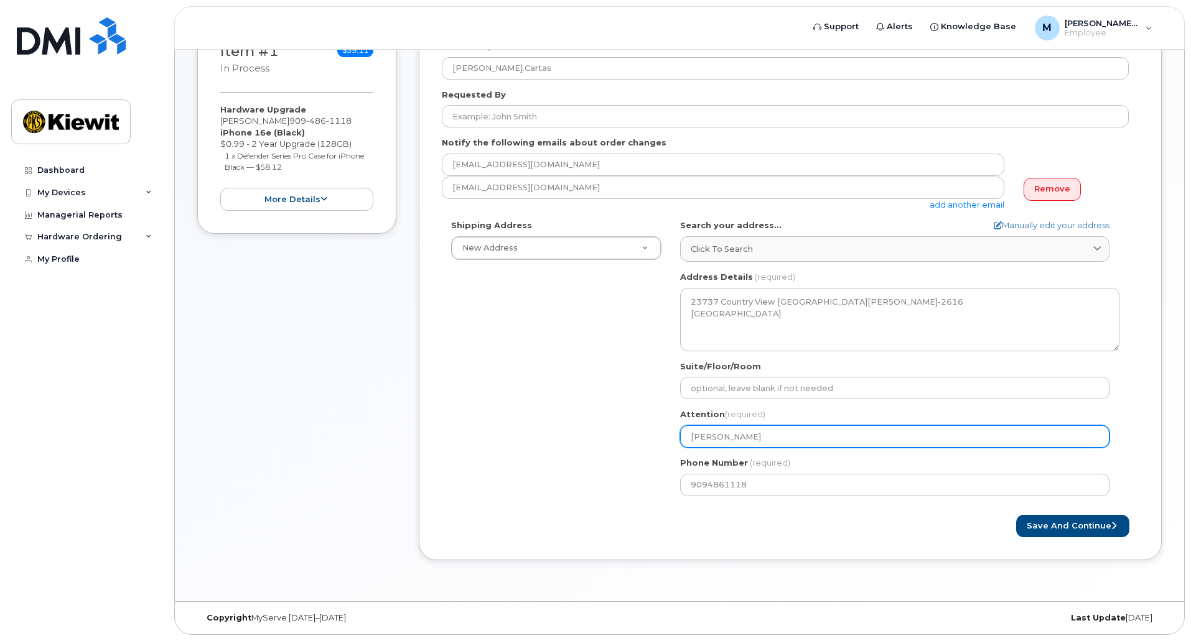
type input "Marion Ca"
select select
type input "Marion Car"
select select
type input "Marion Cart"
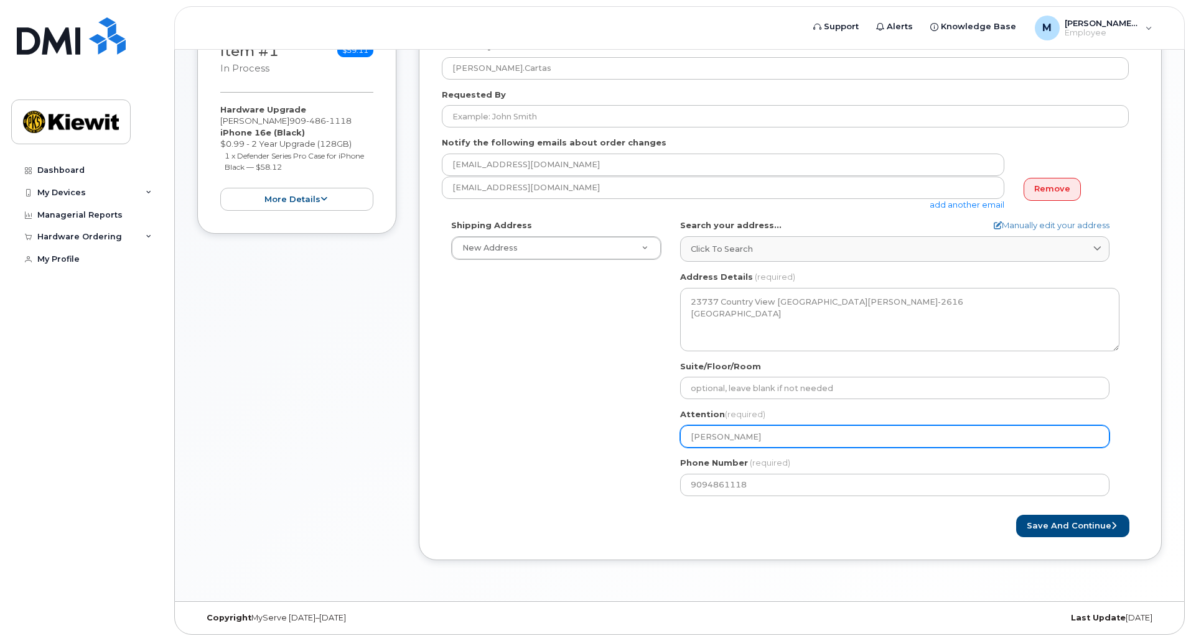
select select
type input "Marion Carta"
select select
type input "[PERSON_NAME]"
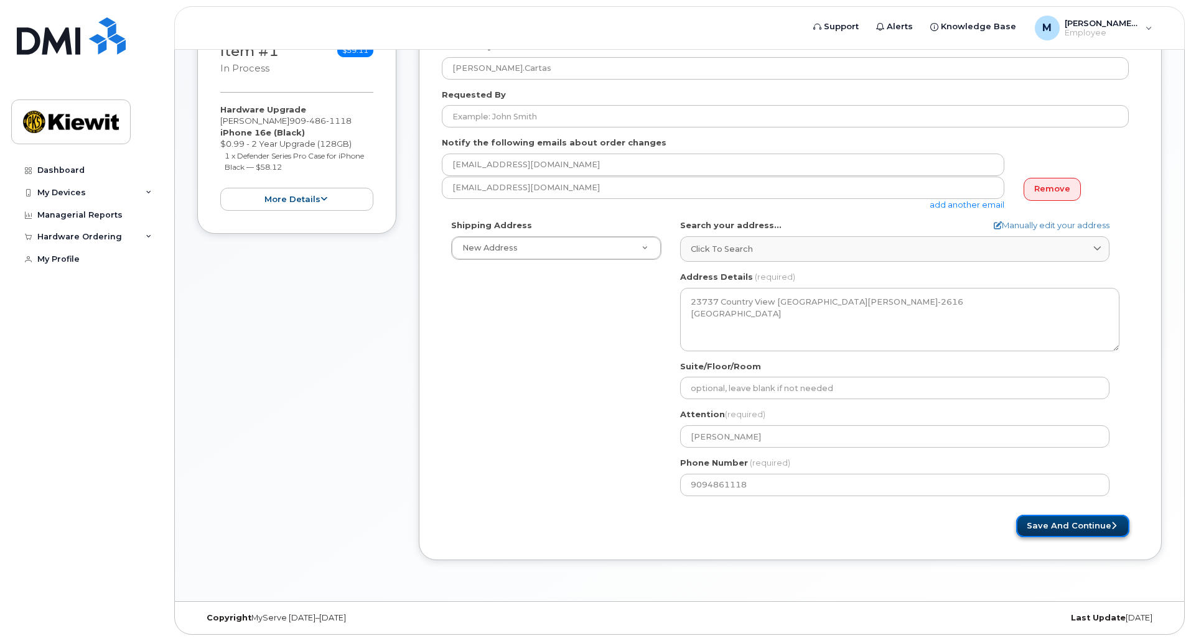
click at [1083, 529] on button "Save and Continue" at bounding box center [1072, 526] width 113 height 23
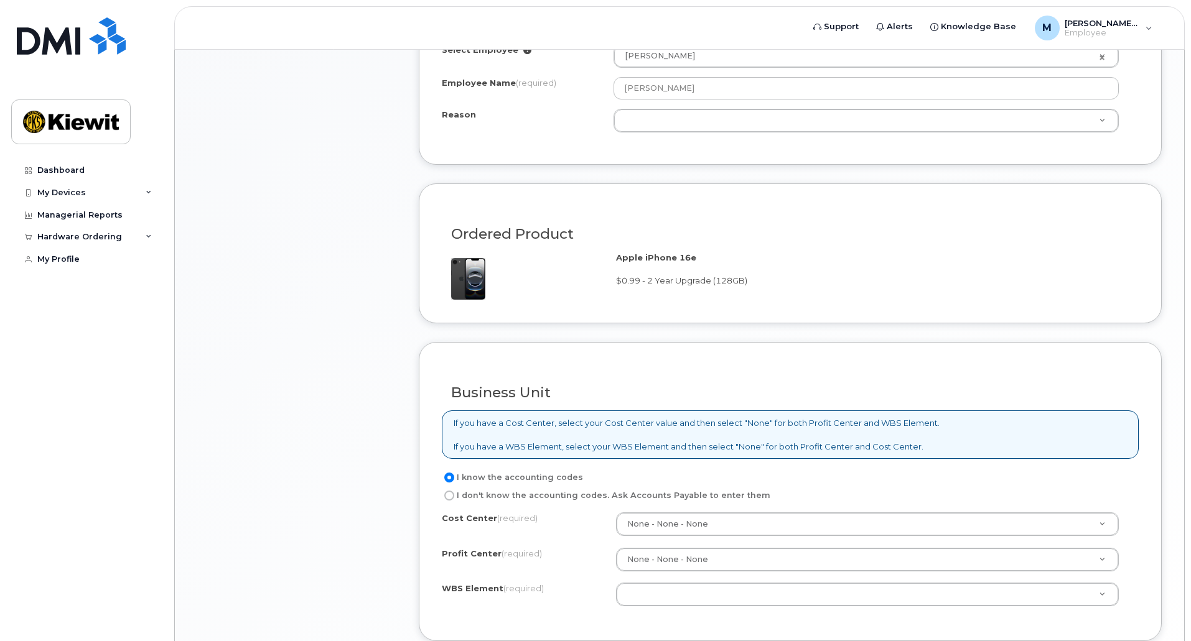
scroll to position [799, 0]
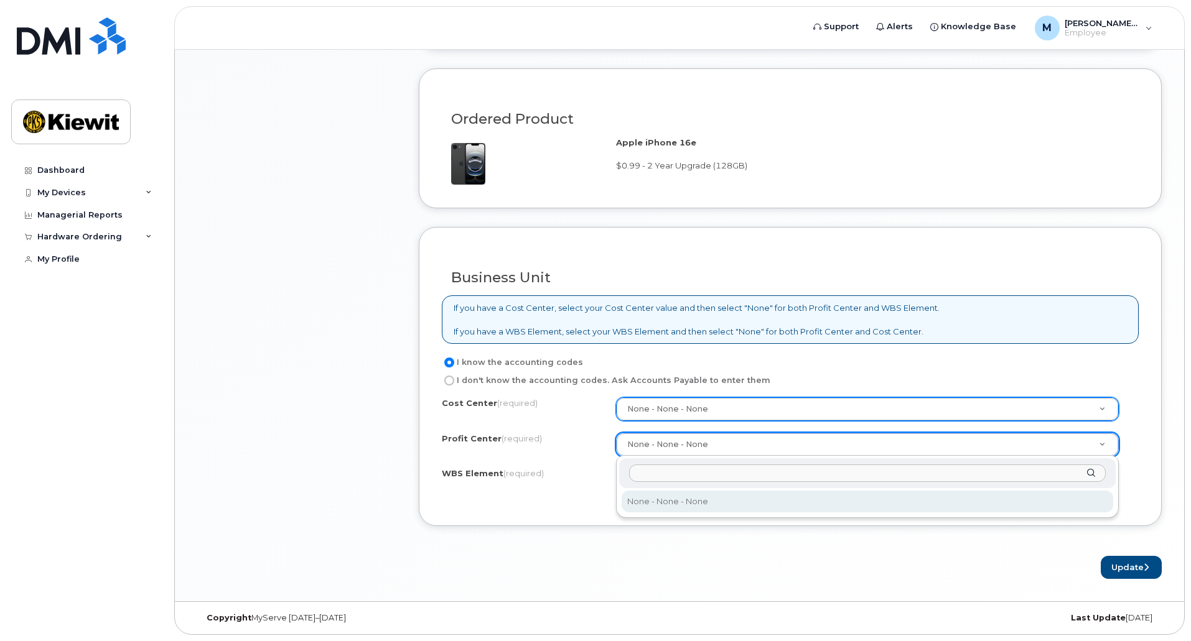
drag, startPoint x: 595, startPoint y: 464, endPoint x: 614, endPoint y: 470, distance: 19.7
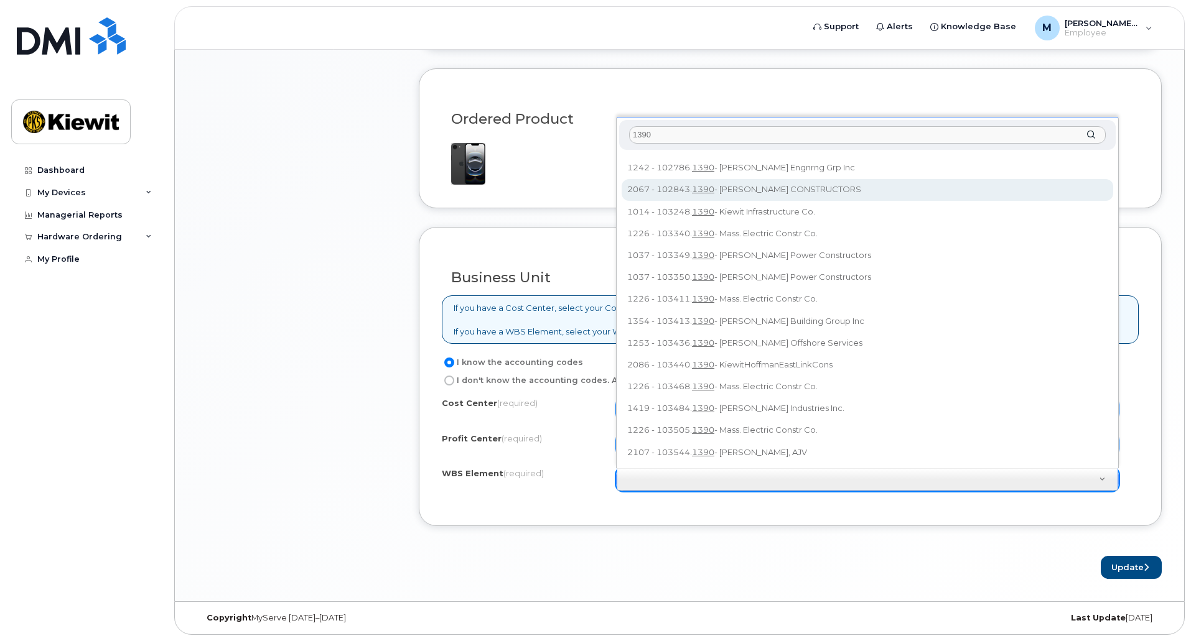
scroll to position [111, 0]
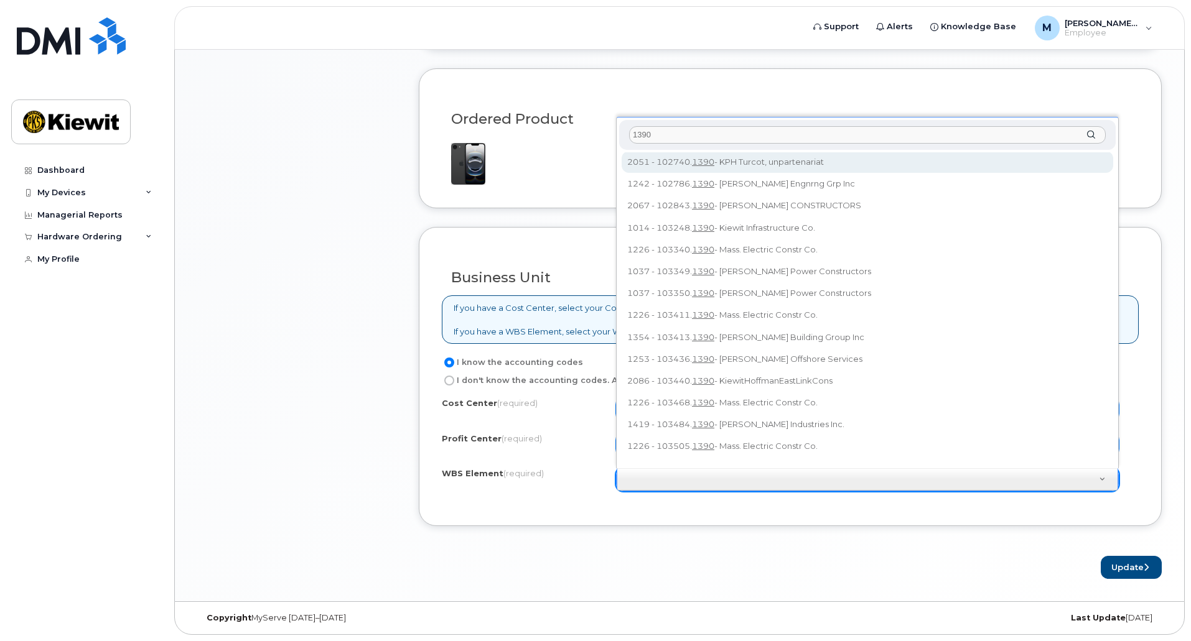
click at [636, 140] on input "1390" at bounding box center [867, 135] width 477 height 18
click at [634, 140] on input "1390" at bounding box center [867, 135] width 477 height 18
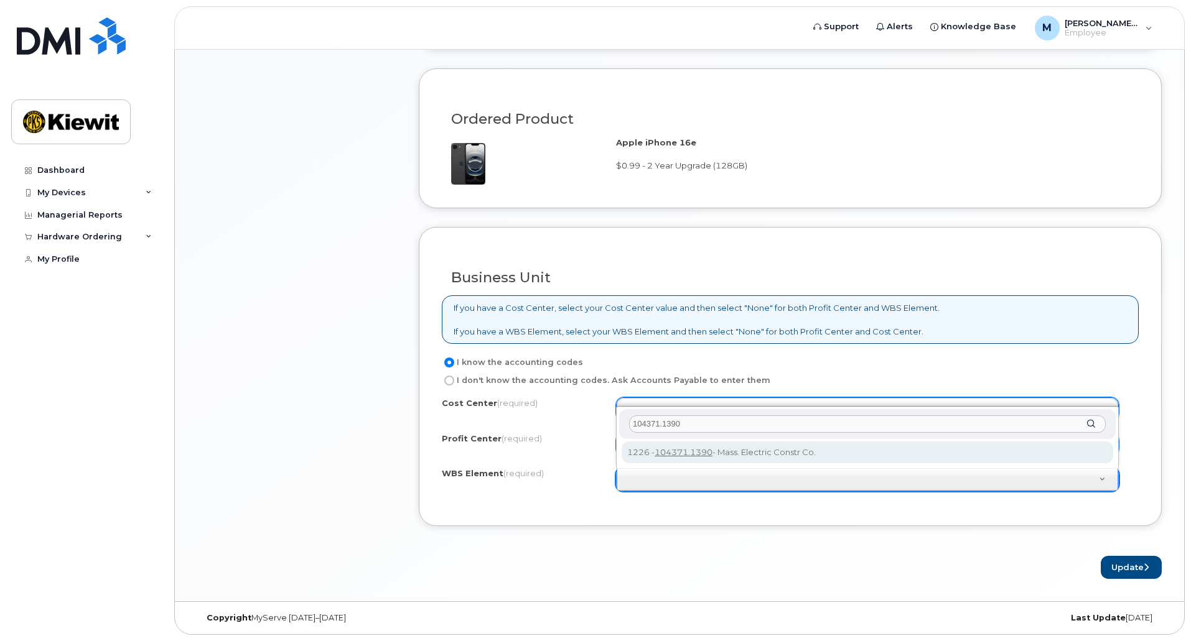
scroll to position [0, 0]
click at [703, 423] on input "104371.1390" at bounding box center [867, 425] width 477 height 18
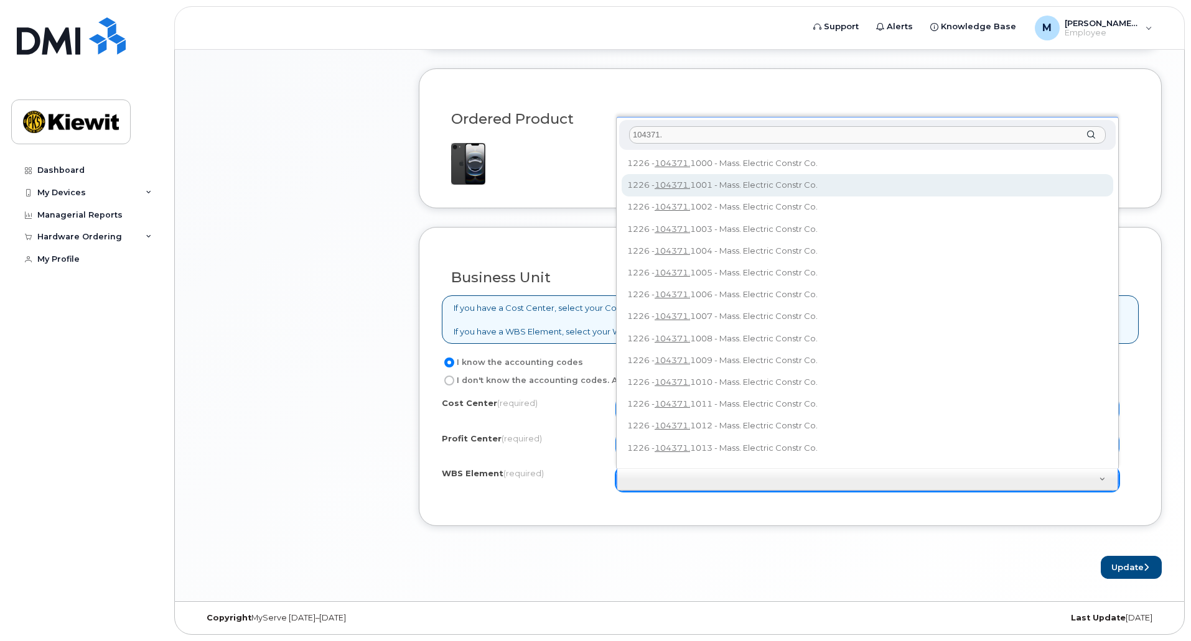
type input "104371."
type input "104371.1001"
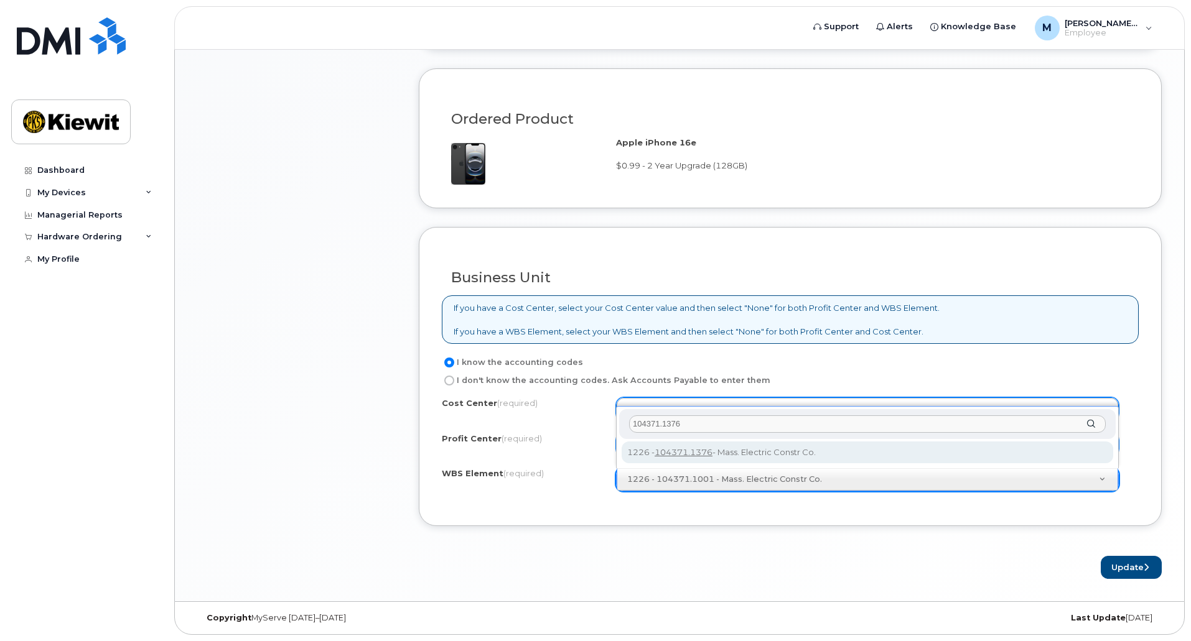
type input "104371.1376"
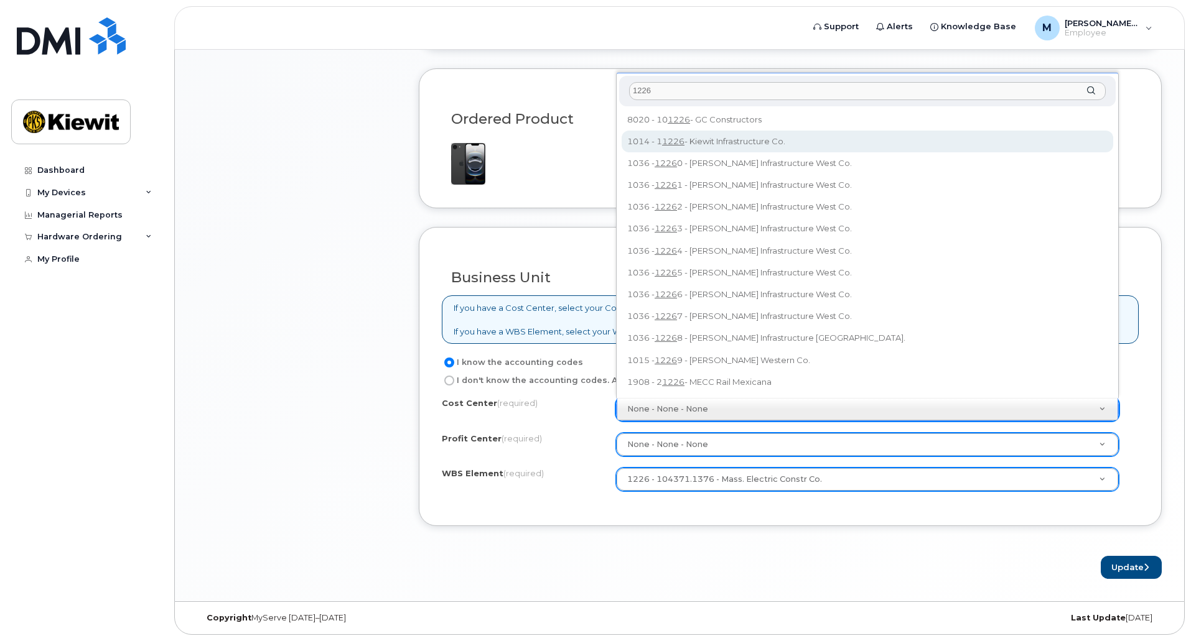
drag, startPoint x: 666, startPoint y: 88, endPoint x: 581, endPoint y: 70, distance: 86.4
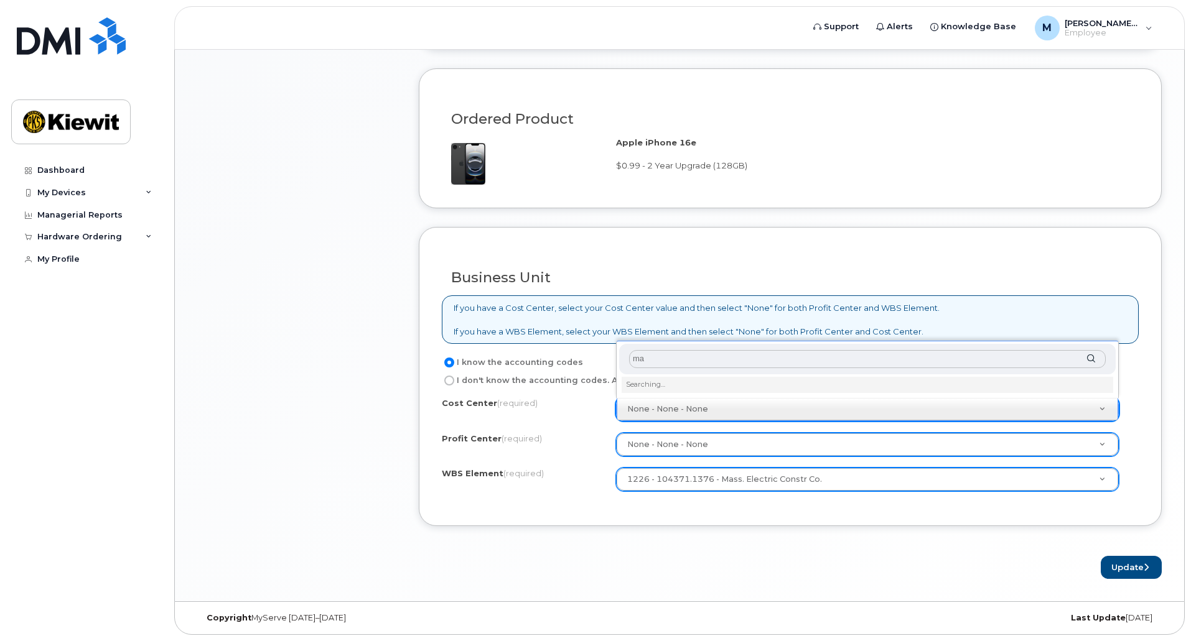
type input "m"
type input "e"
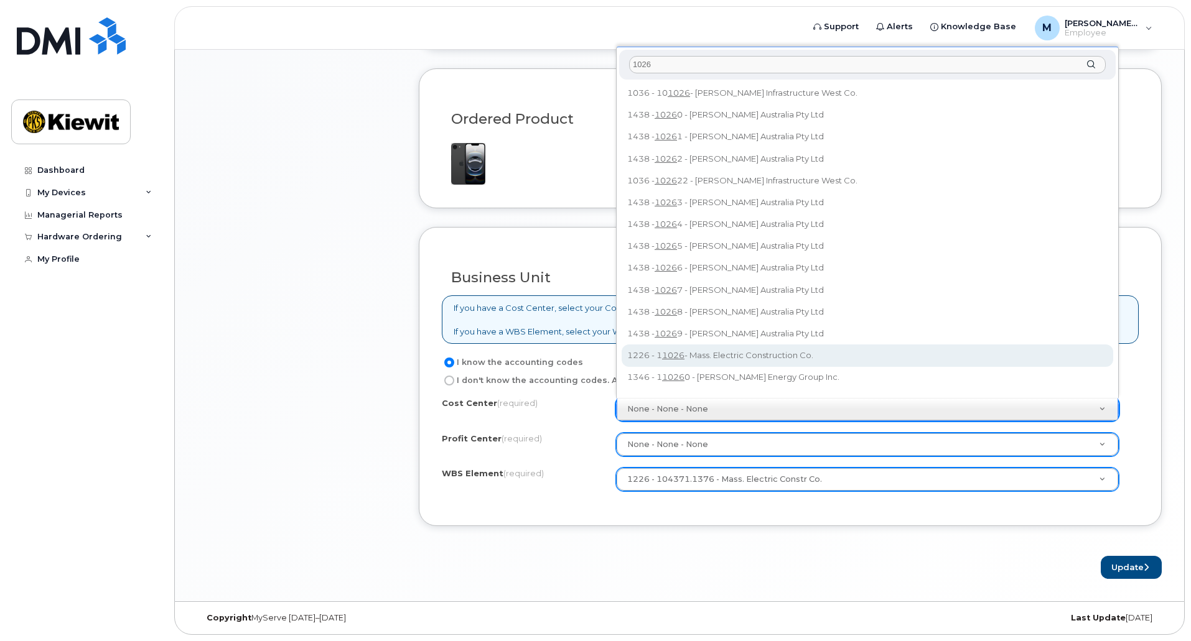
type input "1026"
type input "11026"
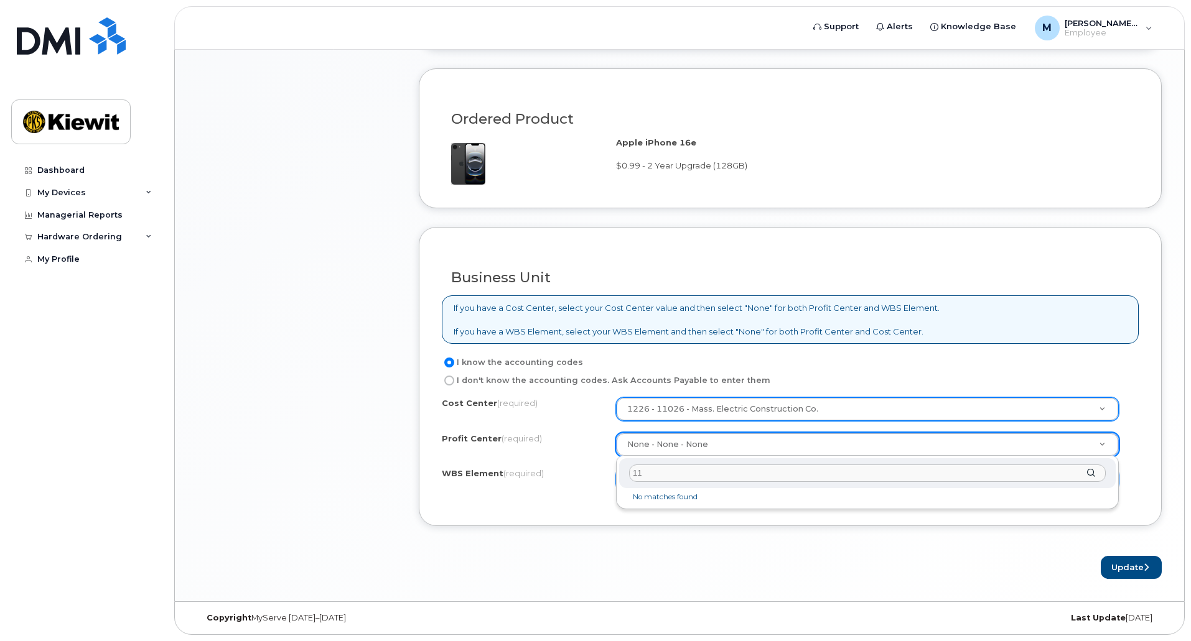
type input "1"
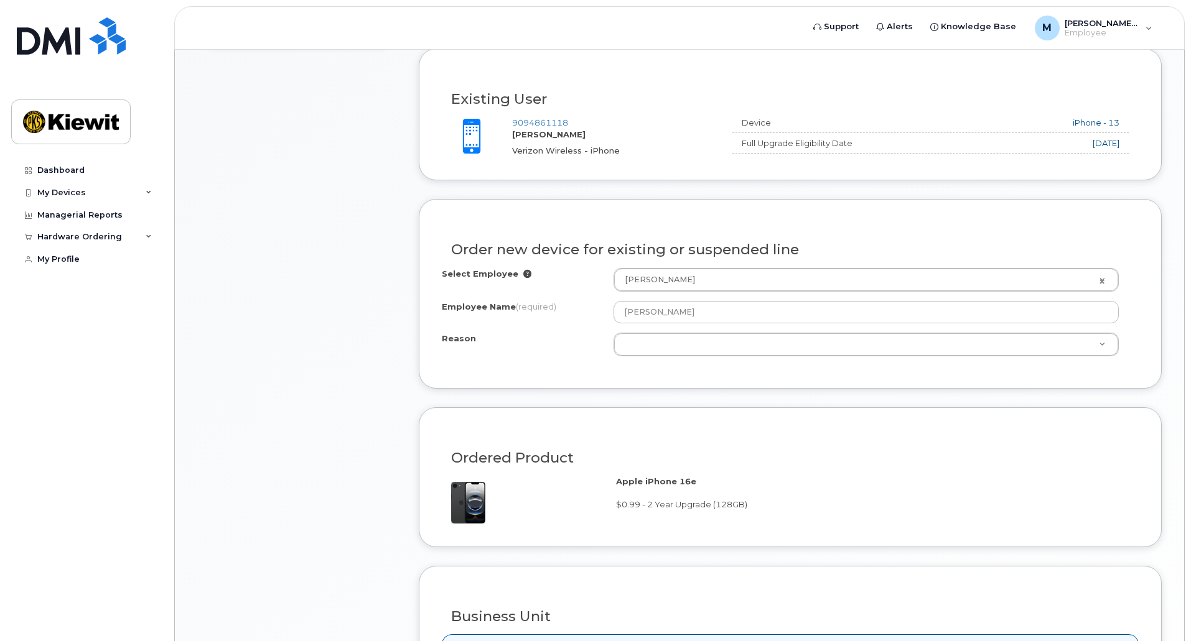
scroll to position [799, 0]
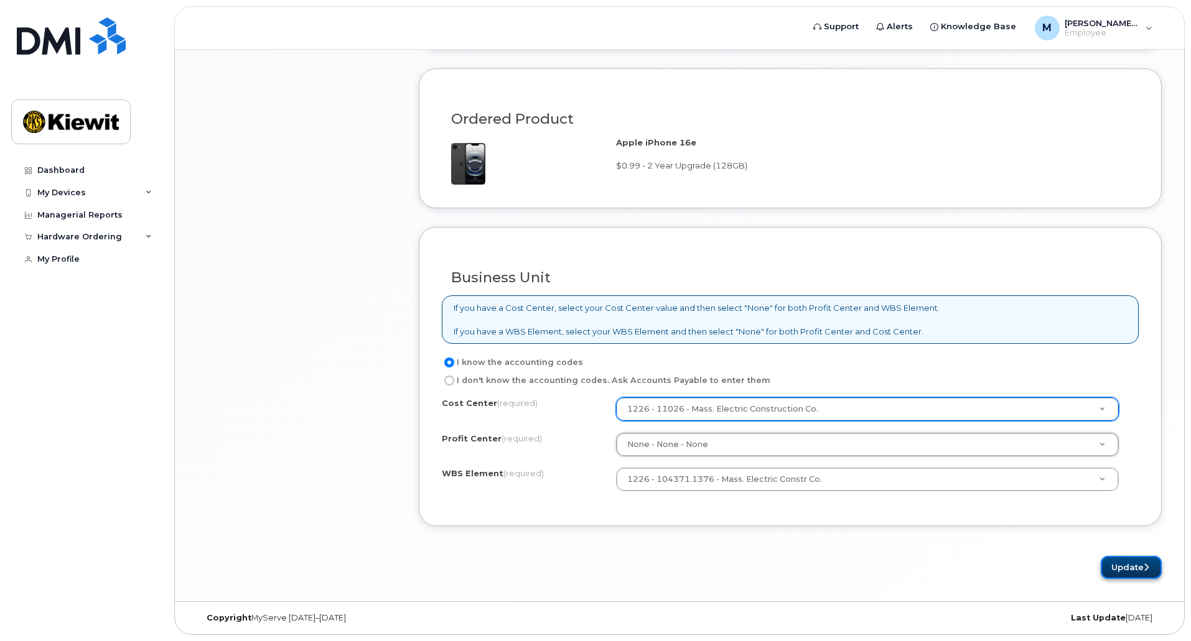
click at [1120, 566] on button "Update" at bounding box center [1131, 567] width 61 height 23
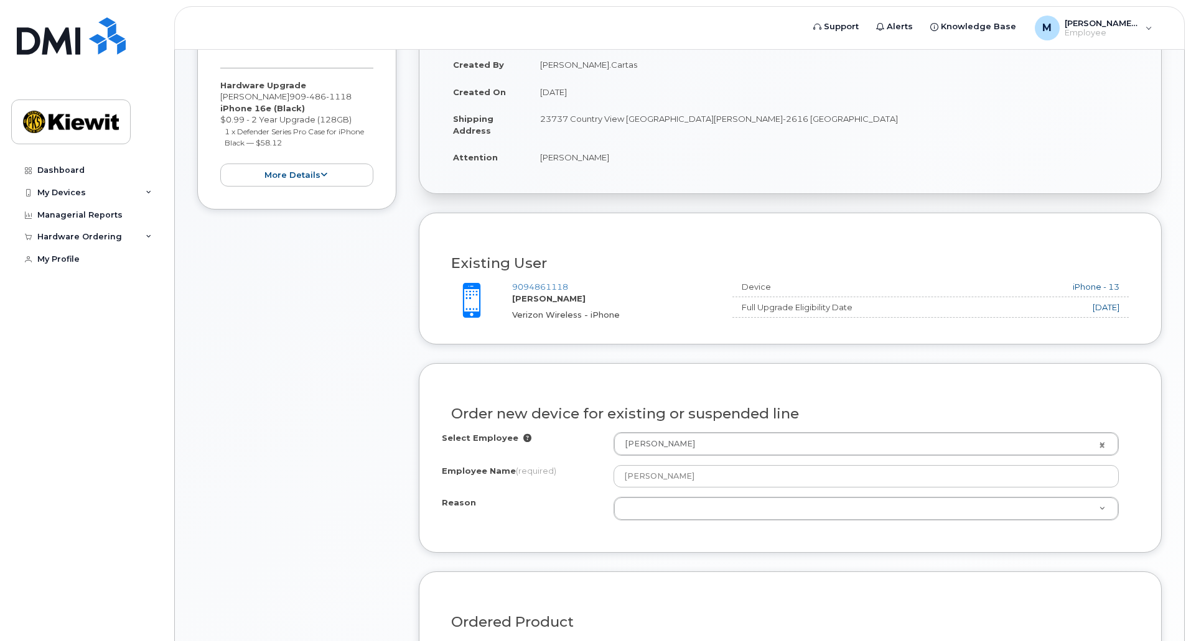
scroll to position [296, 0]
click at [491, 503] on div "Reason" at bounding box center [528, 506] width 172 height 17
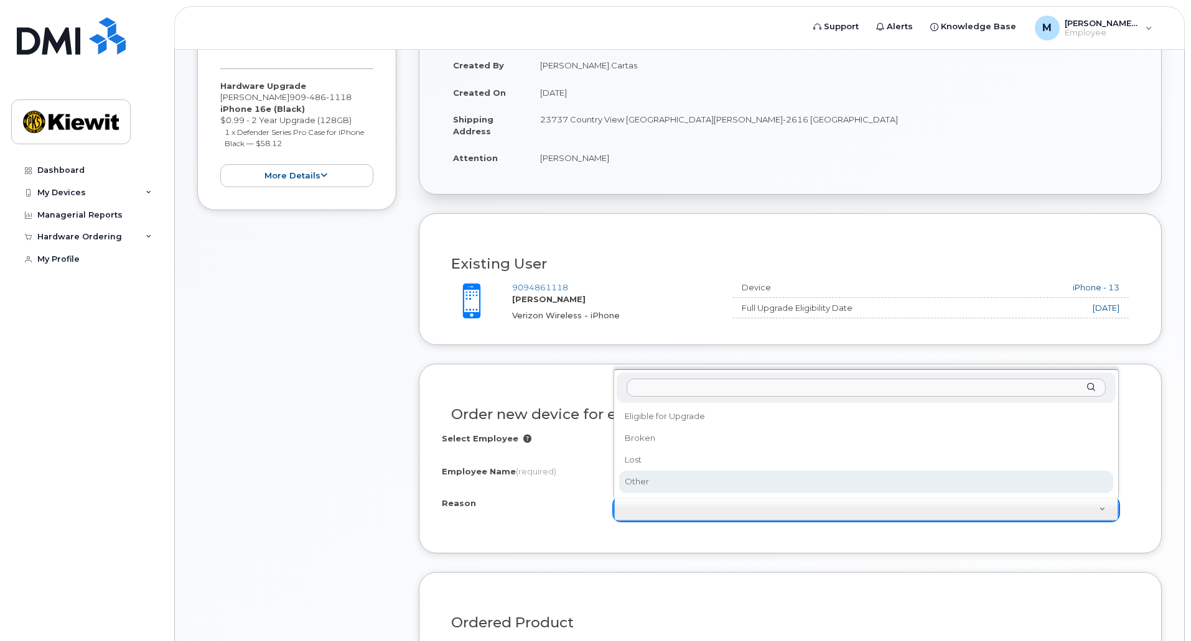
scroll to position [358, 0]
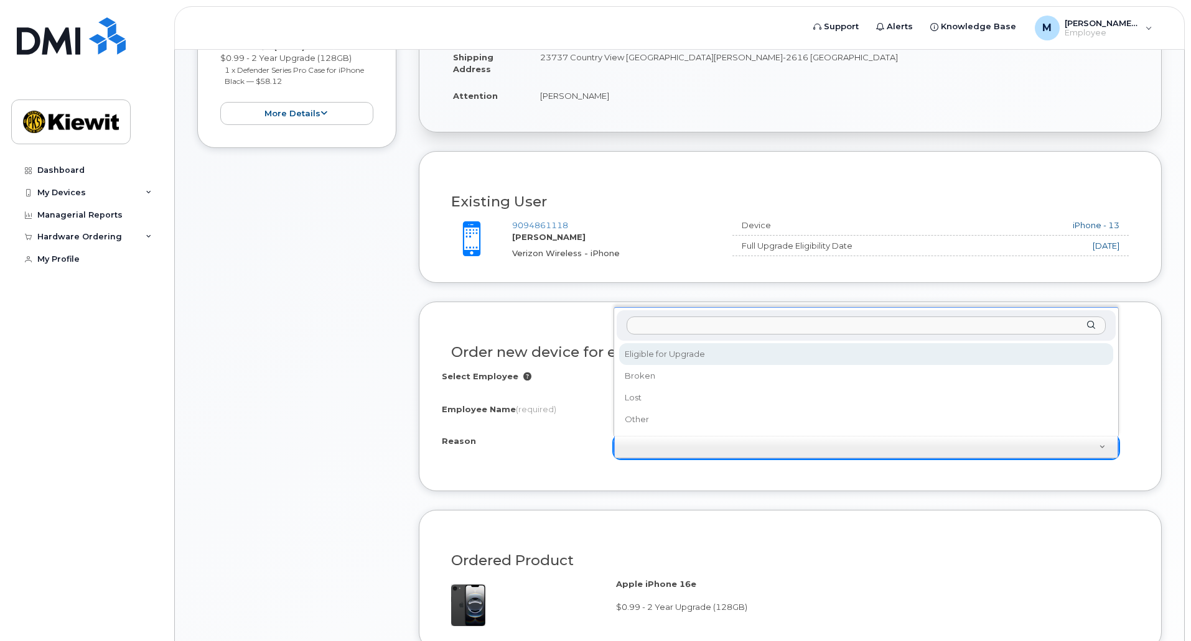
select select "eligible_for_upgrade"
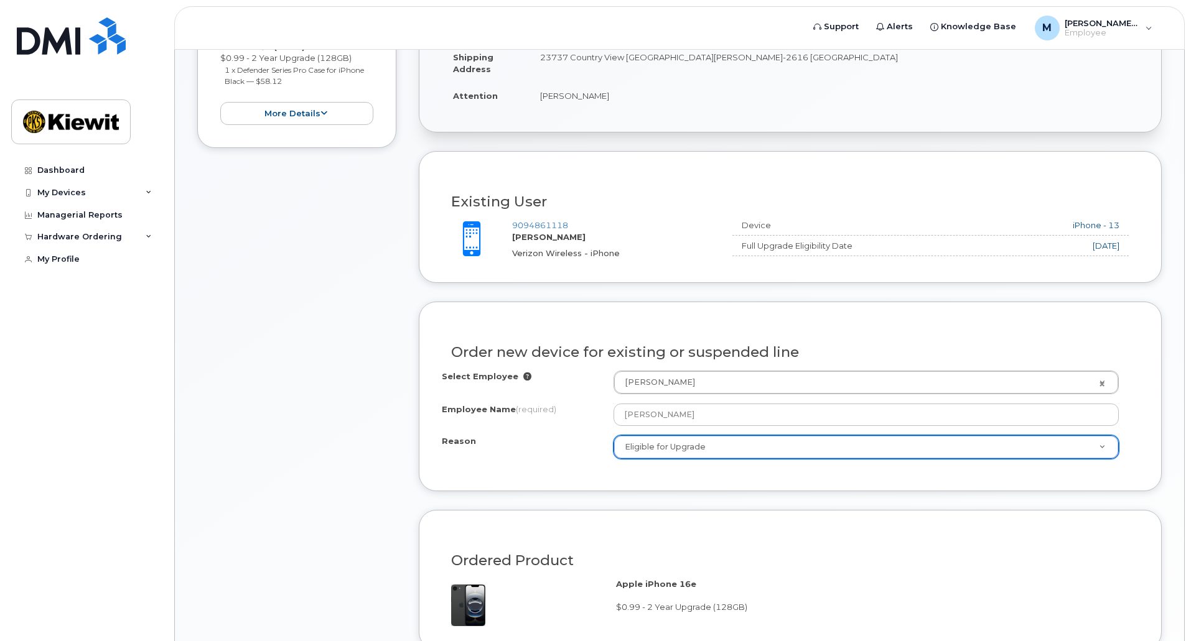
click at [742, 484] on div "Order new device for existing or suspended line Select Employee Marion Cartas 2…" at bounding box center [790, 396] width 743 height 189
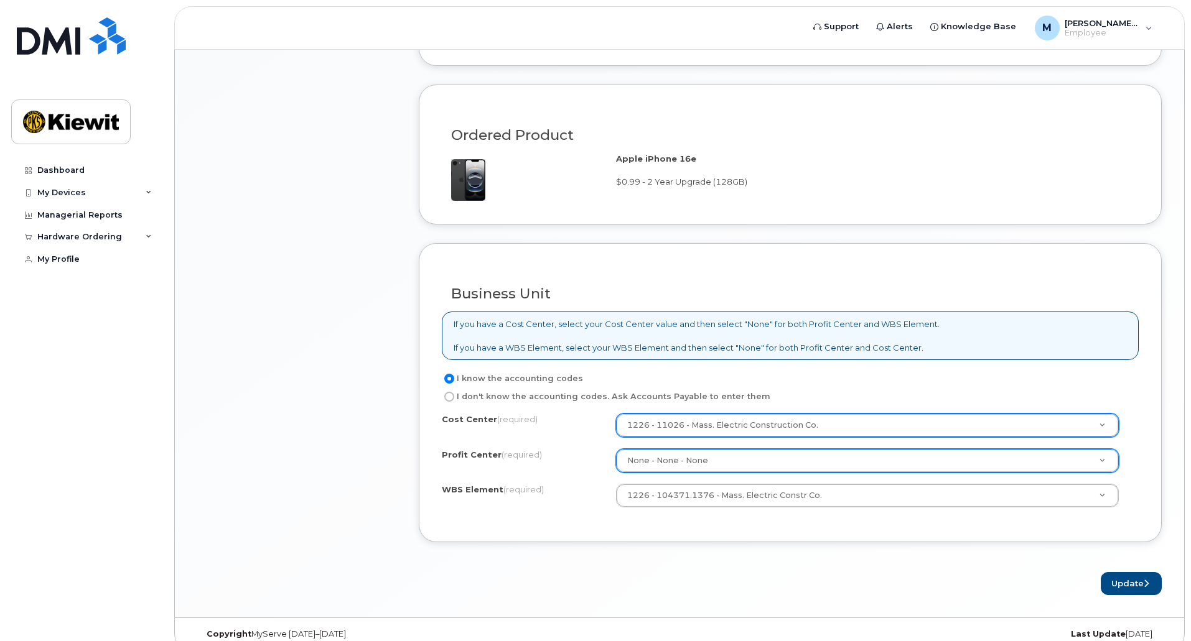
scroll to position [799, 0]
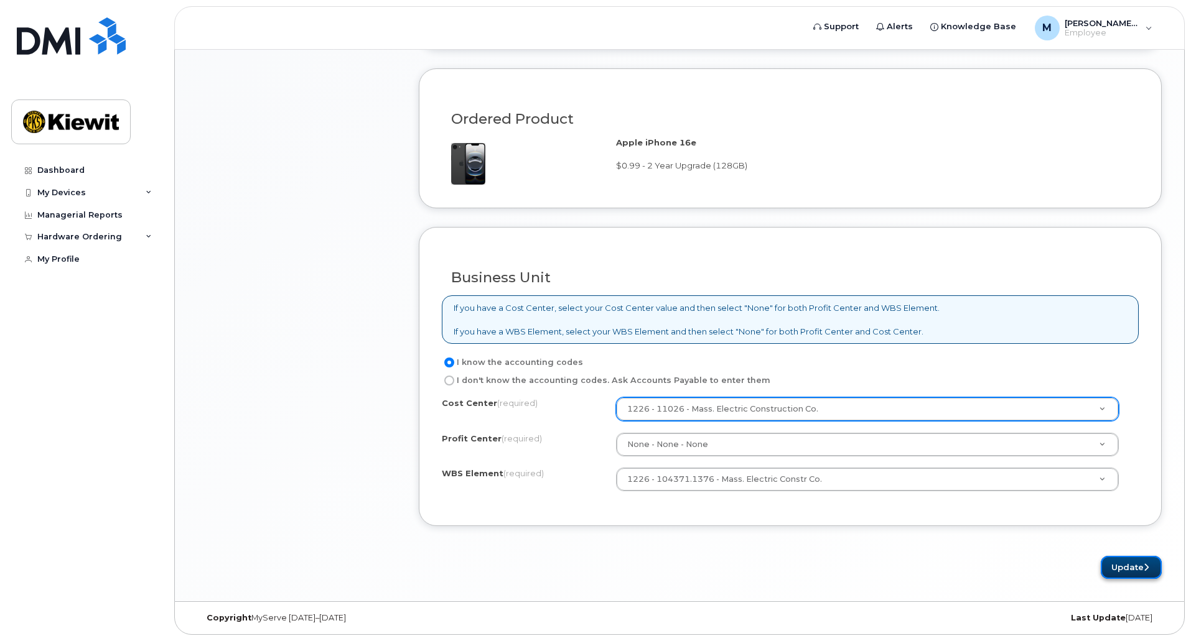
click at [1112, 564] on button "Update" at bounding box center [1131, 567] width 61 height 23
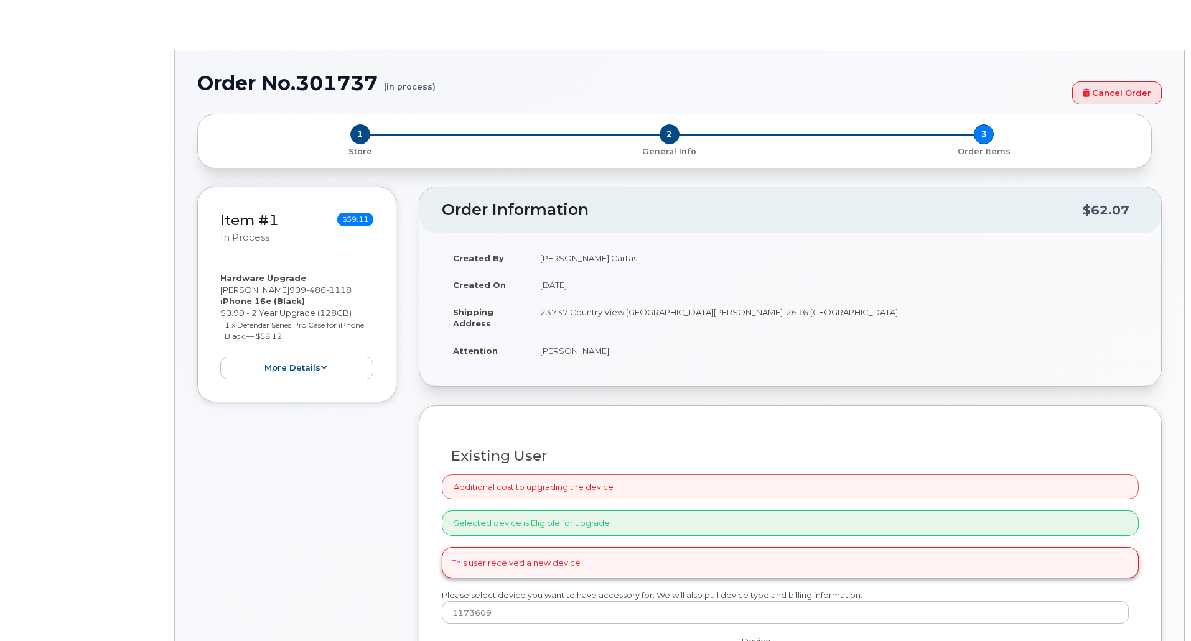
select select "eligible_for_upgrade"
radio input "true"
type input "2153077"
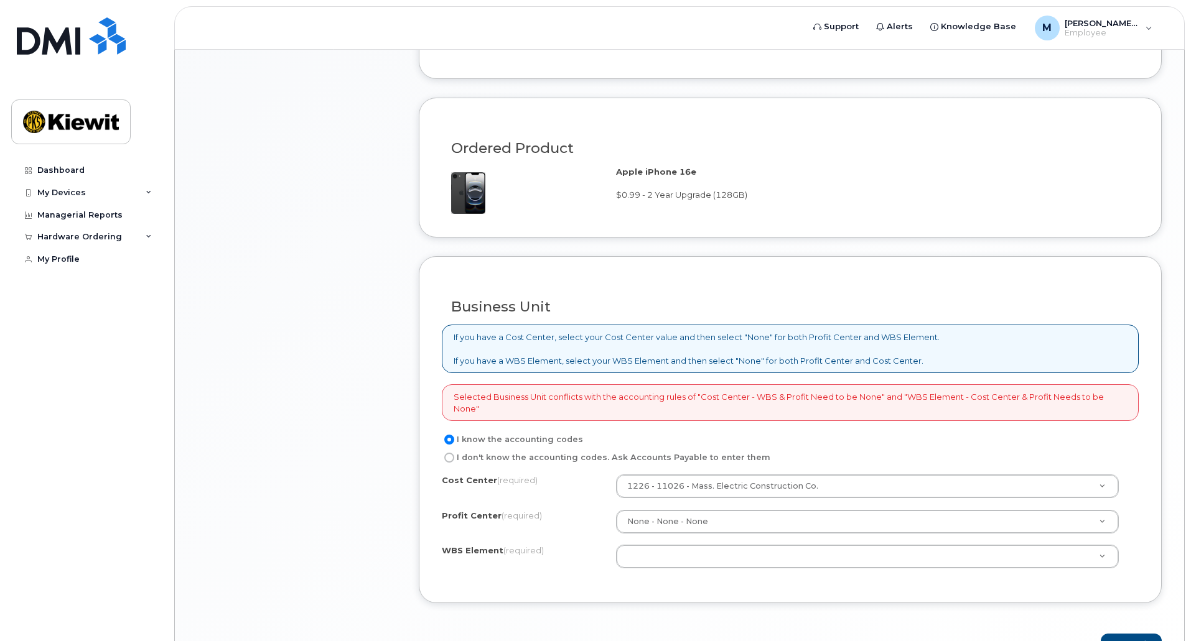
scroll to position [809, 0]
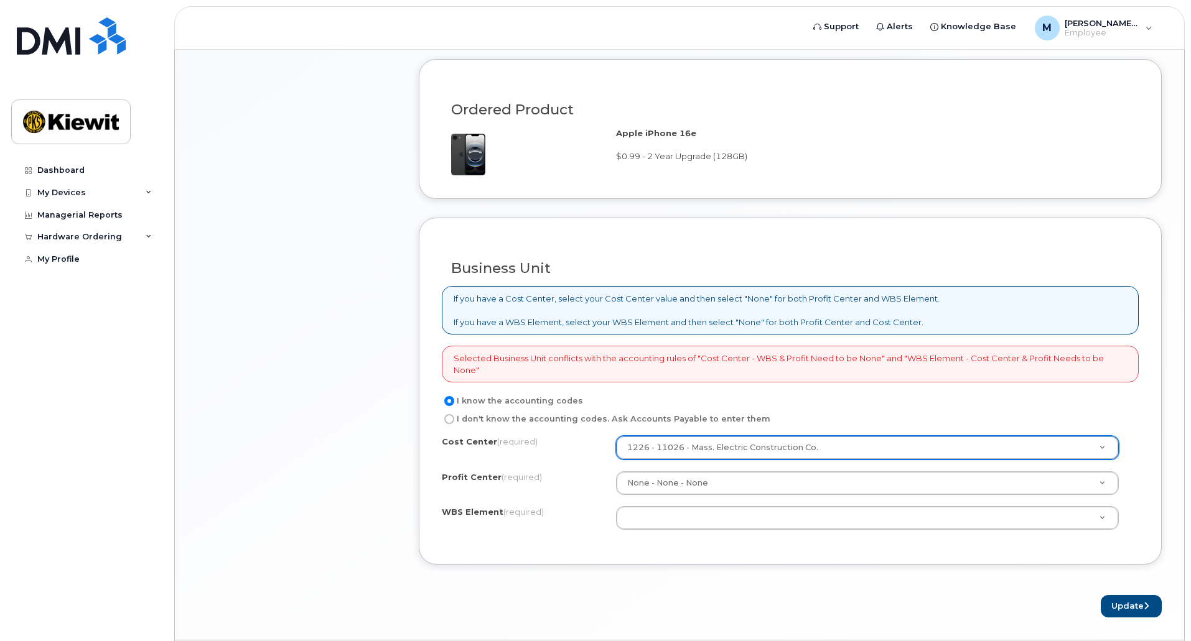
type input "n"
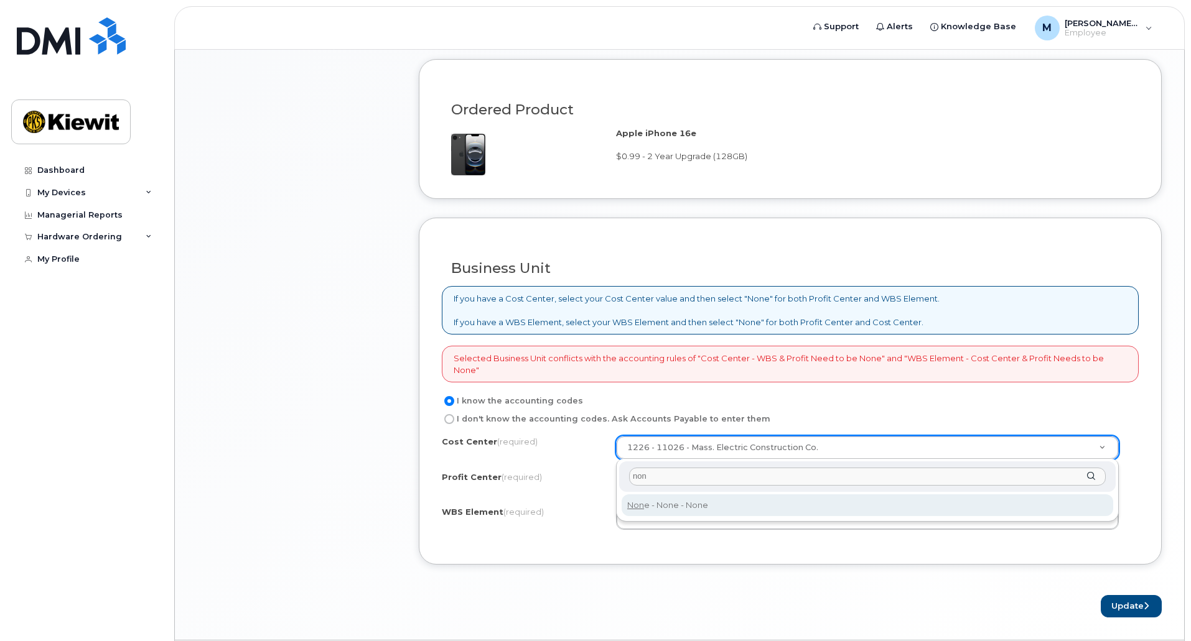
type input "non"
type input "None"
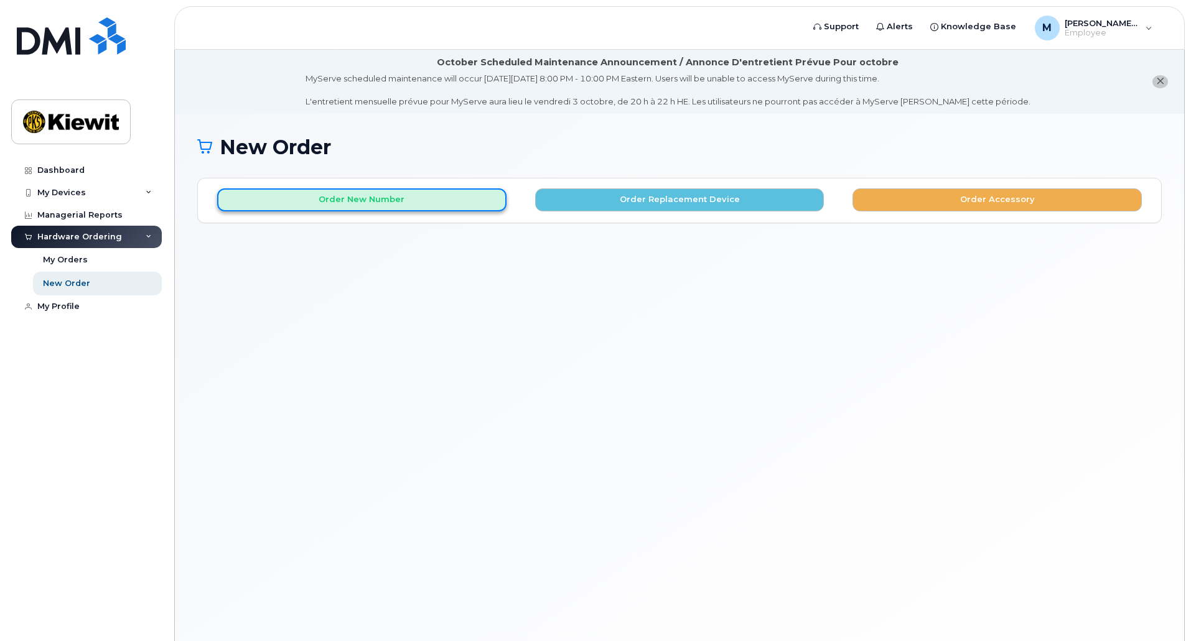
click at [406, 204] on button "Order New Number" at bounding box center [361, 200] width 289 height 23
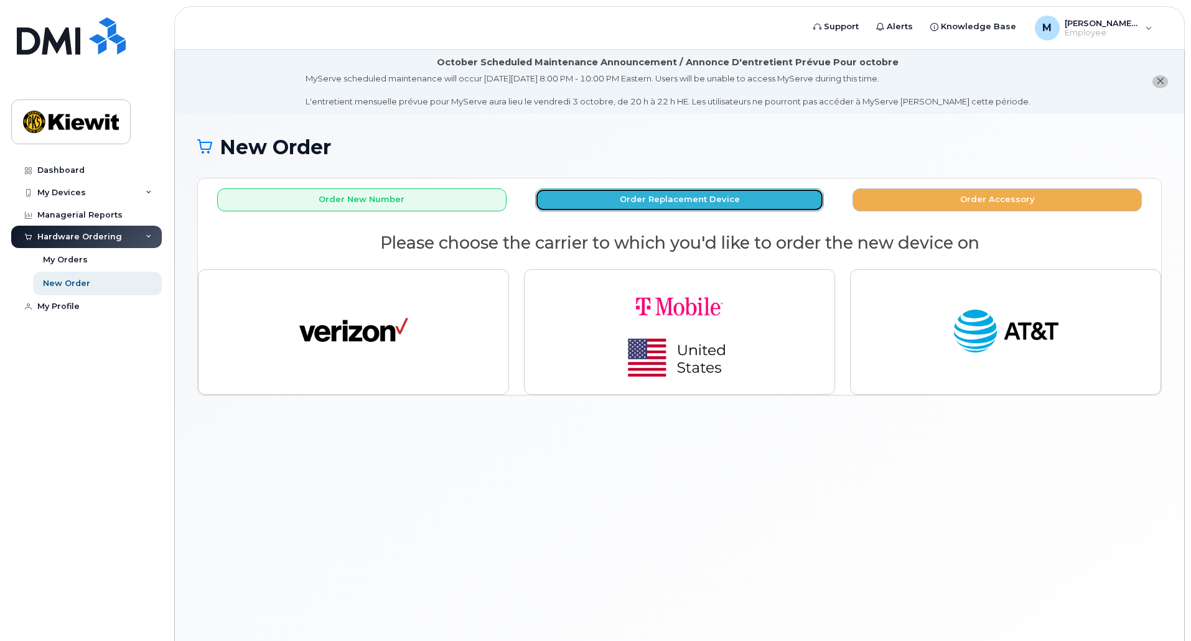
click at [631, 207] on button "Order Replacement Device" at bounding box center [679, 200] width 289 height 23
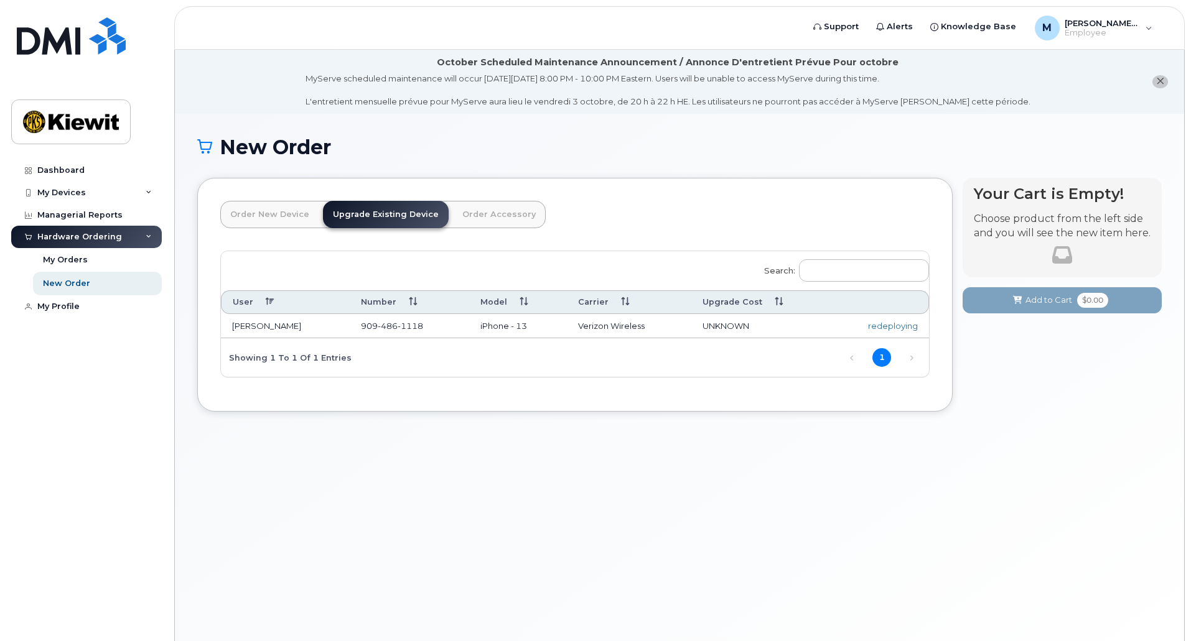
click at [291, 325] on td "[PERSON_NAME]" at bounding box center [285, 326] width 129 height 25
click at [903, 327] on div "redeploying" at bounding box center [879, 326] width 77 height 12
click at [60, 258] on div "My Orders" at bounding box center [65, 259] width 45 height 11
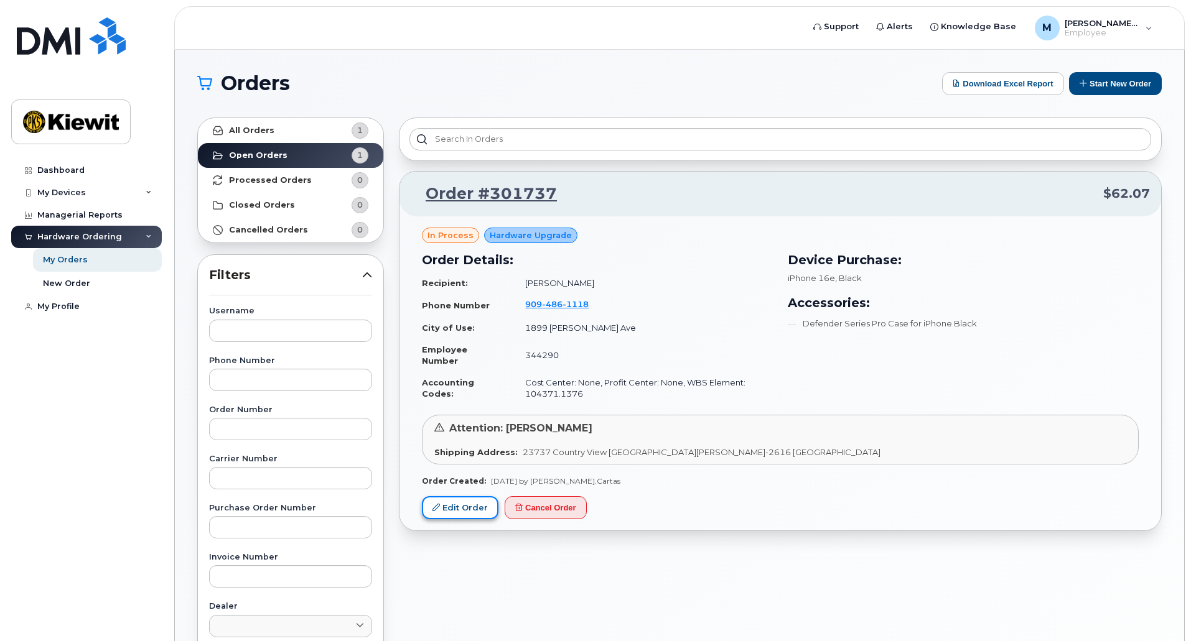
click at [470, 510] on link "Edit Order" at bounding box center [460, 507] width 77 height 23
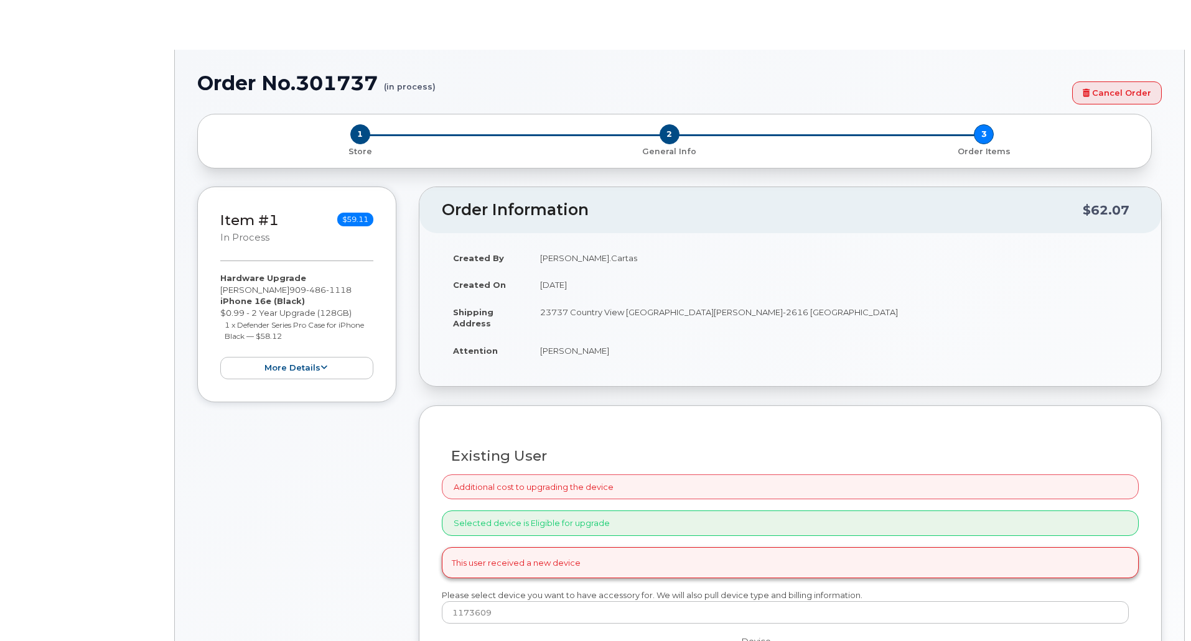
radio input "true"
type input "2153077"
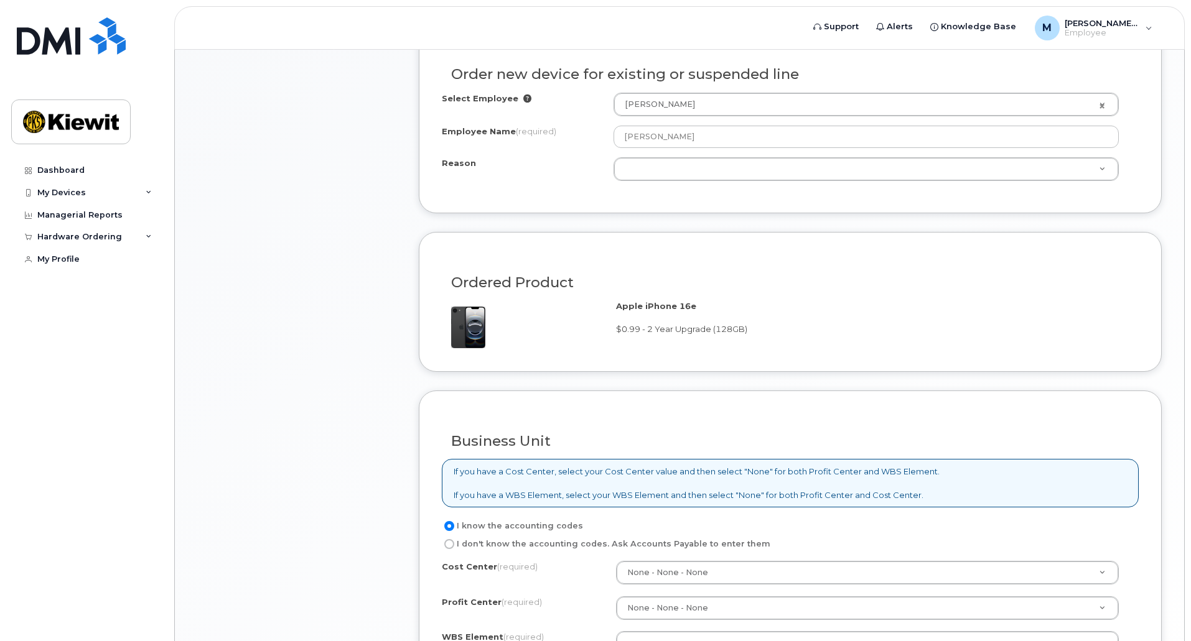
scroll to position [799, 0]
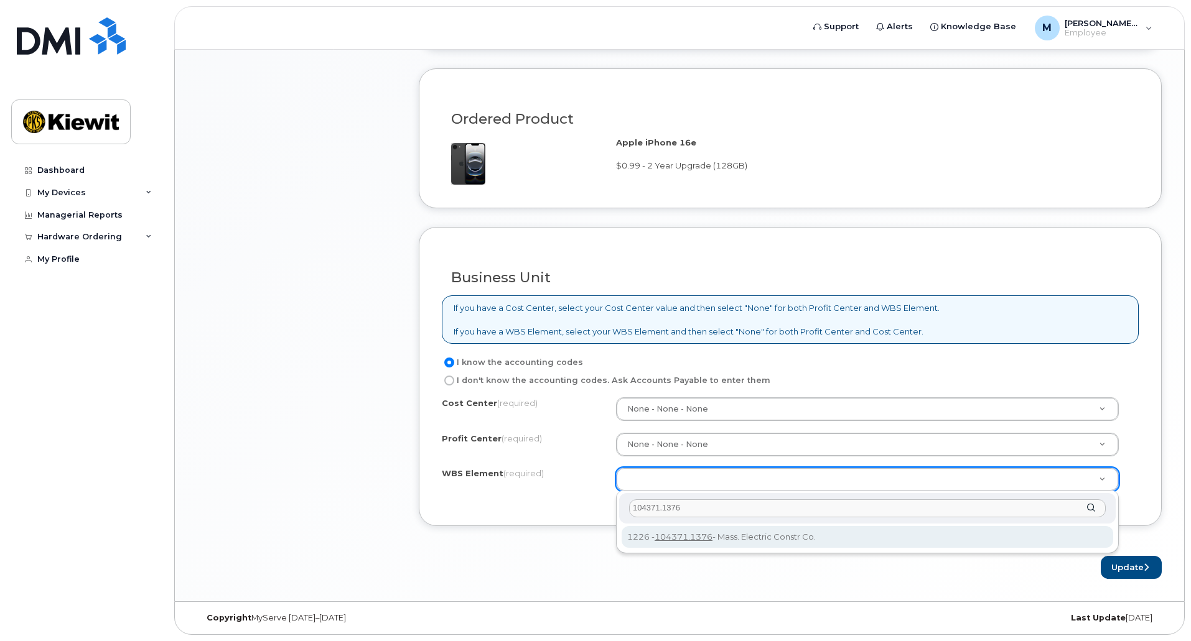
type input "104371.1376"
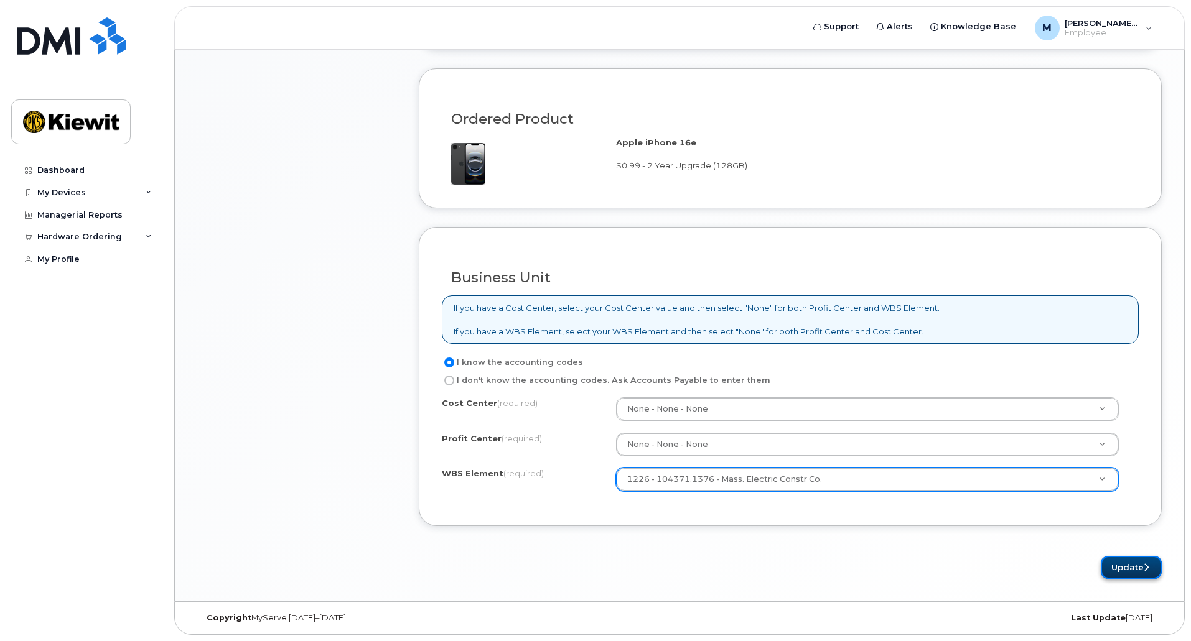
click at [1107, 564] on button "Update" at bounding box center [1131, 567] width 61 height 23
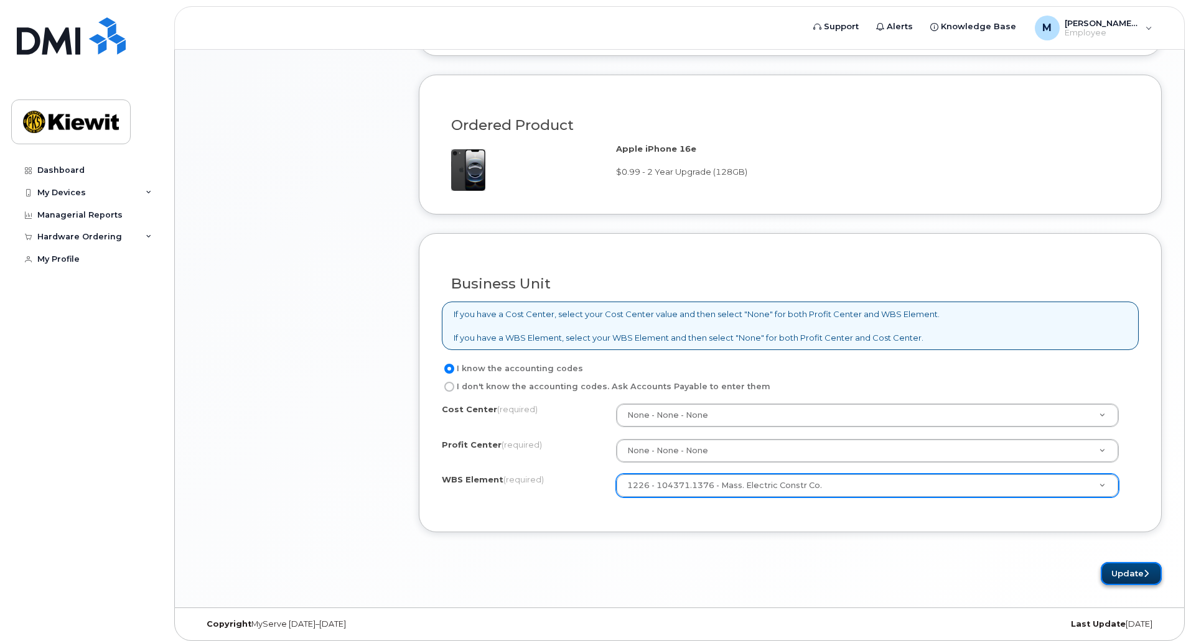
click at [1135, 575] on button "Update" at bounding box center [1131, 573] width 61 height 23
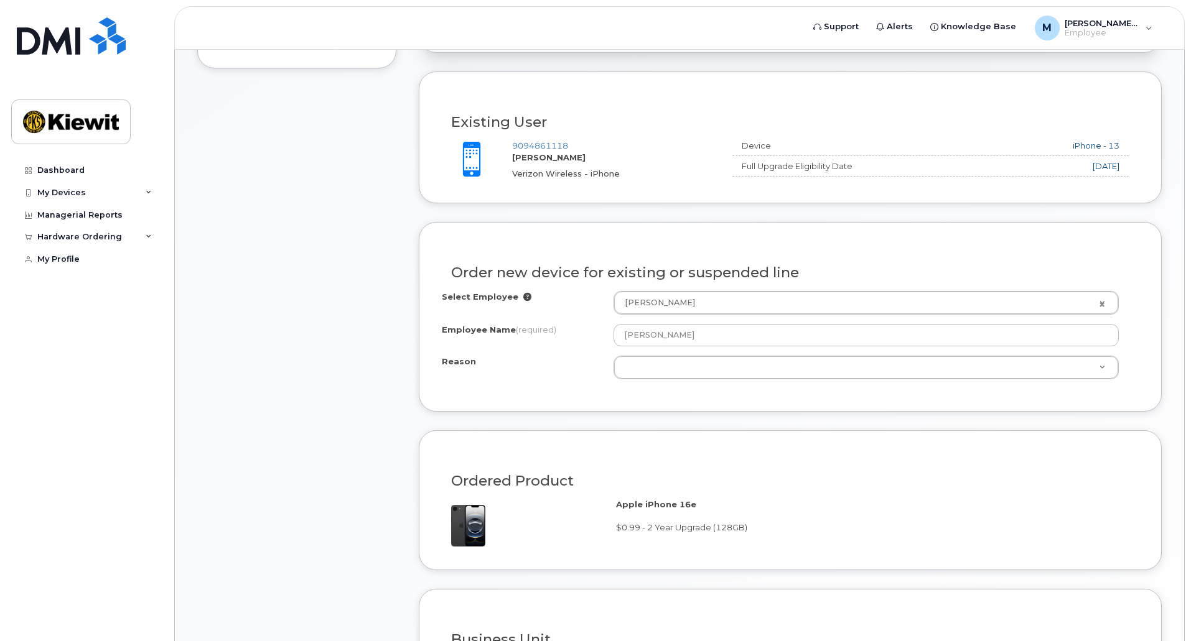
scroll to position [420, 0]
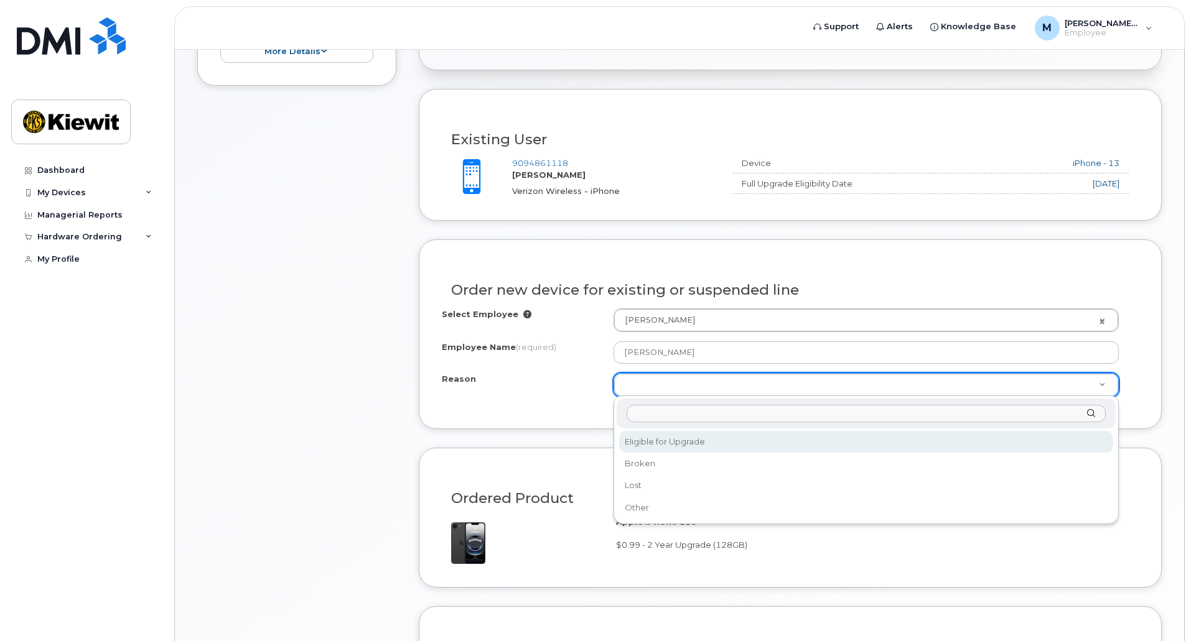
select select "eligible_for_upgrade"
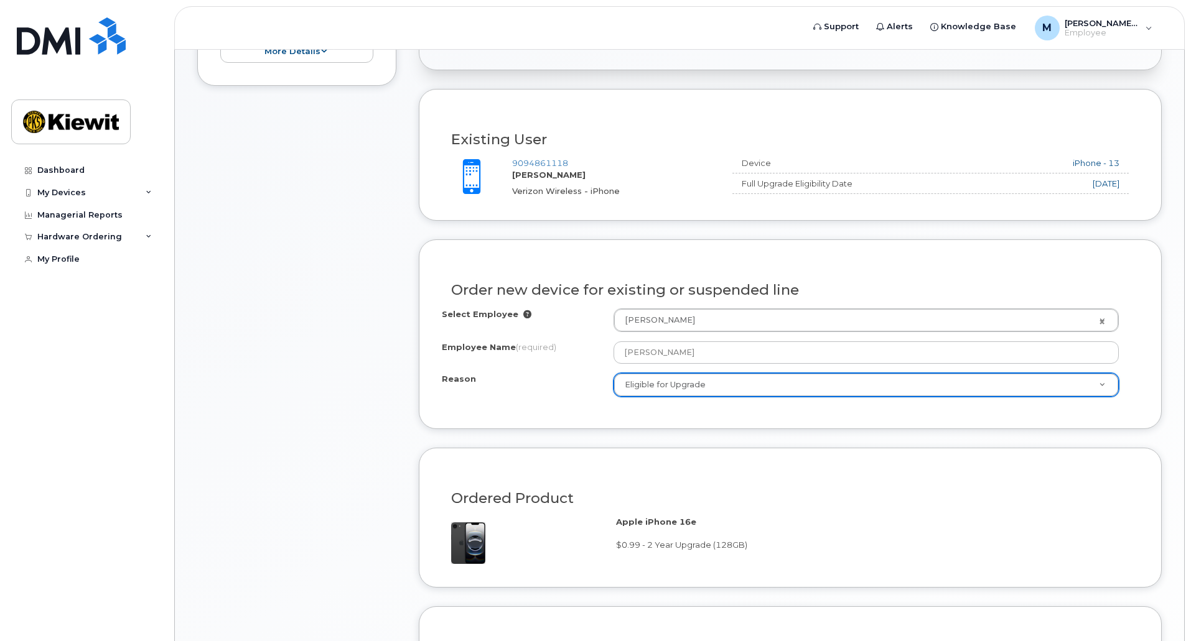
click at [847, 439] on form "Existing User Additional cost to upgrading the device Selected device is Eligib…" at bounding box center [790, 524] width 743 height 870
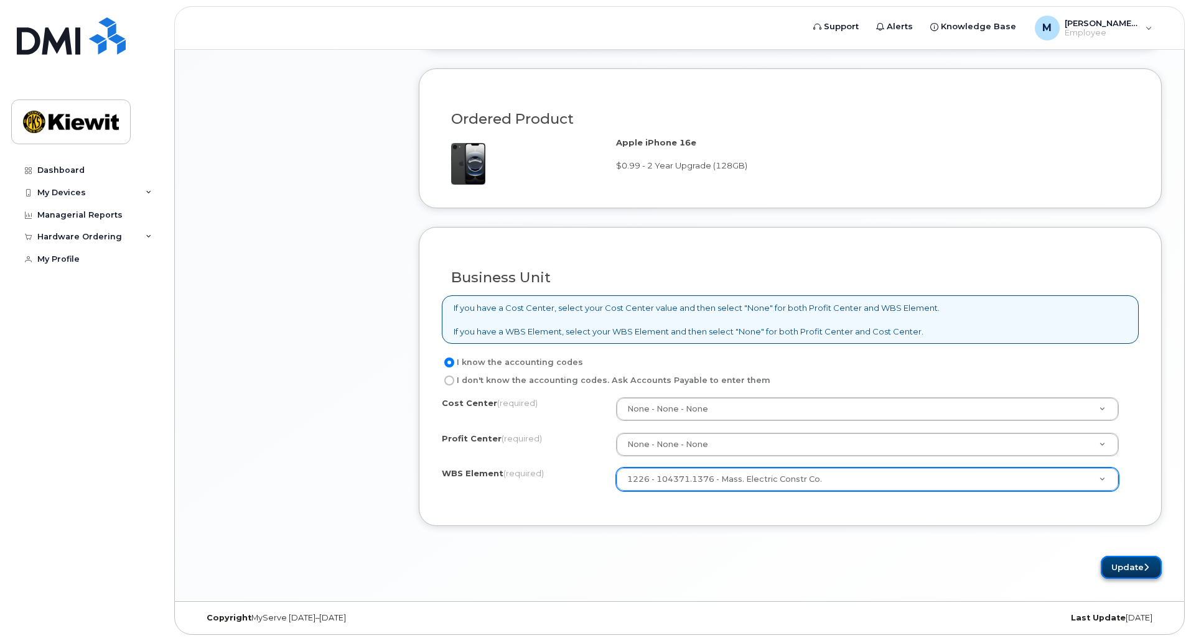
click at [1112, 559] on button "Update" at bounding box center [1131, 567] width 61 height 23
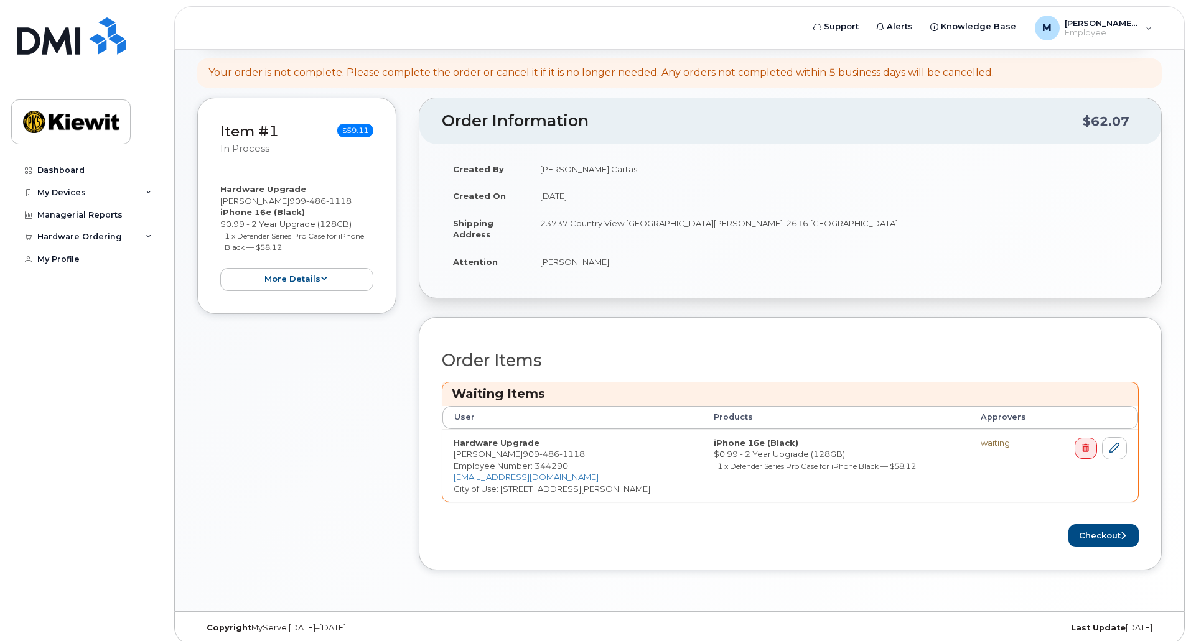
scroll to position [249, 0]
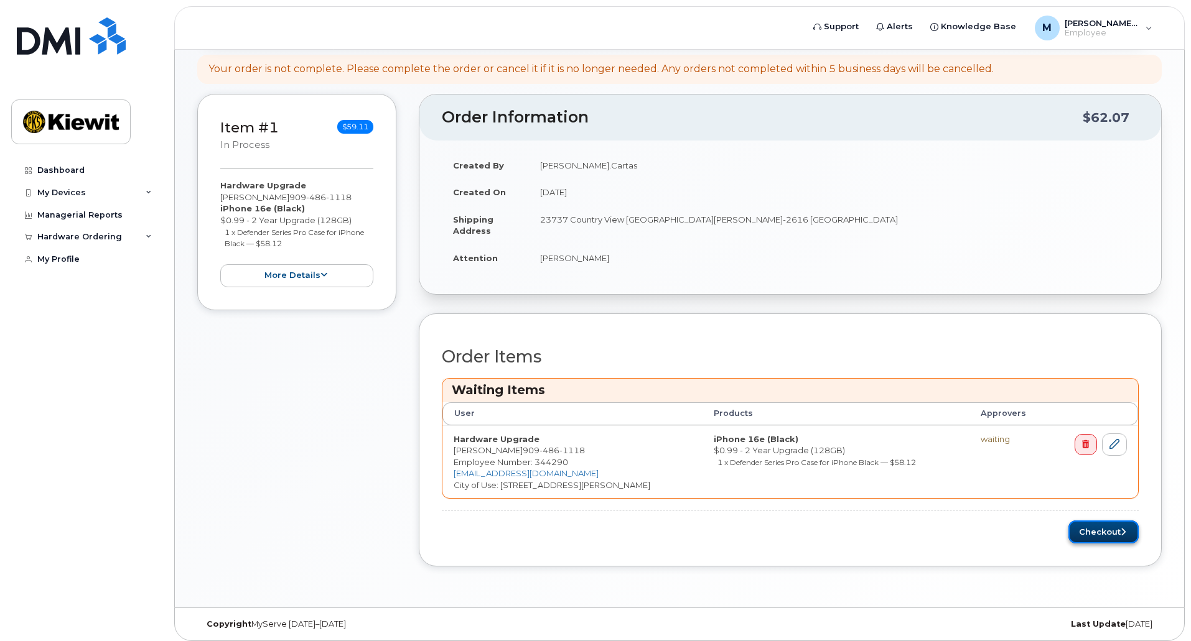
click at [1083, 526] on button "Checkout" at bounding box center [1103, 532] width 70 height 23
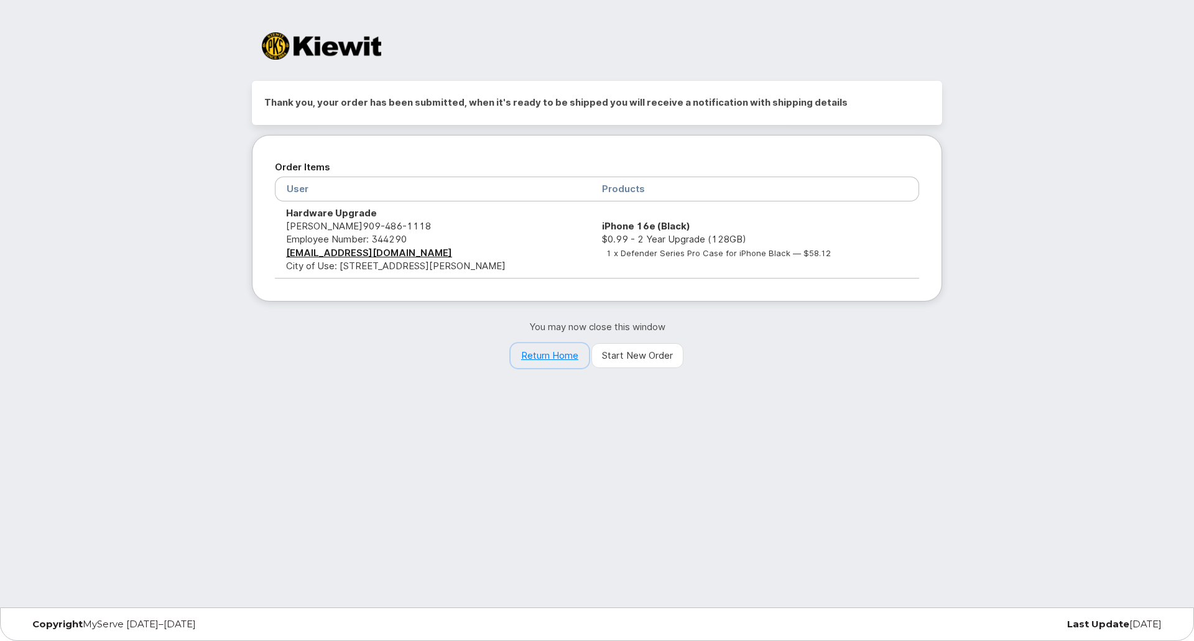
click at [572, 354] on link "Return Home" at bounding box center [550, 355] width 78 height 25
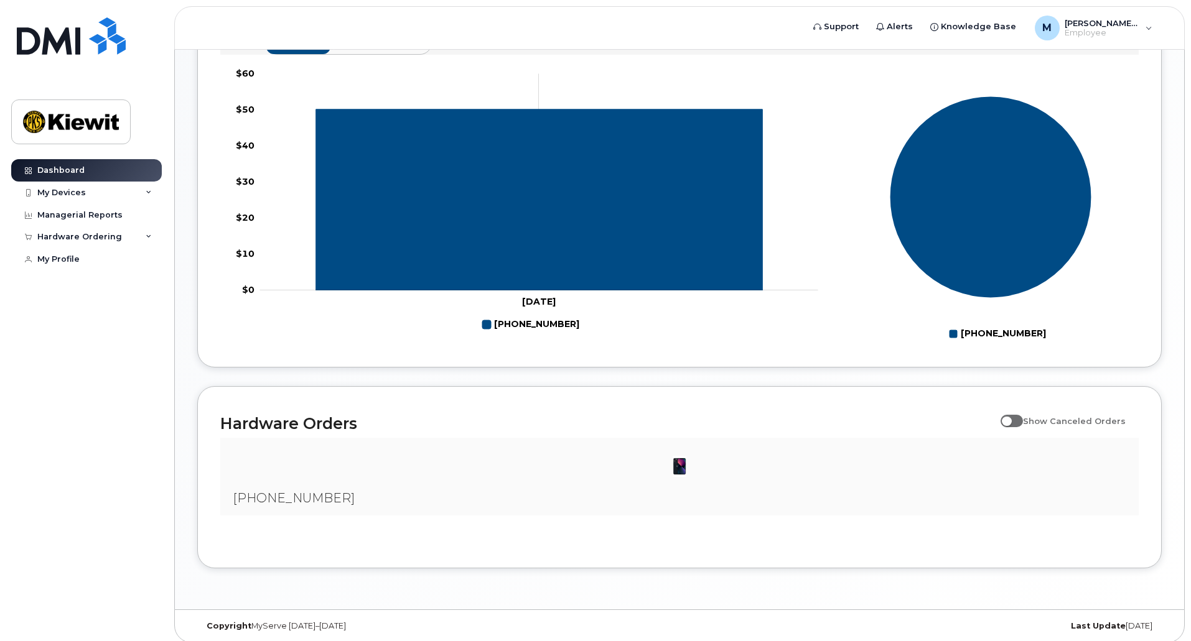
scroll to position [503, 0]
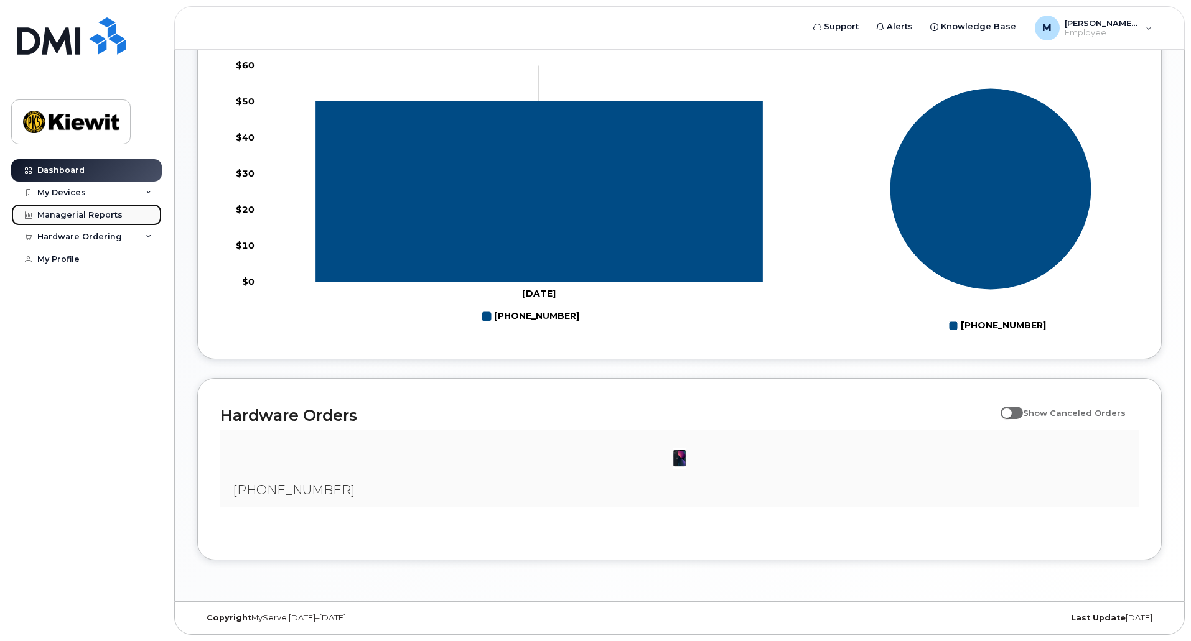
click at [126, 220] on link "Managerial Reports" at bounding box center [86, 215] width 151 height 22
